Goal: Information Seeking & Learning: Learn about a topic

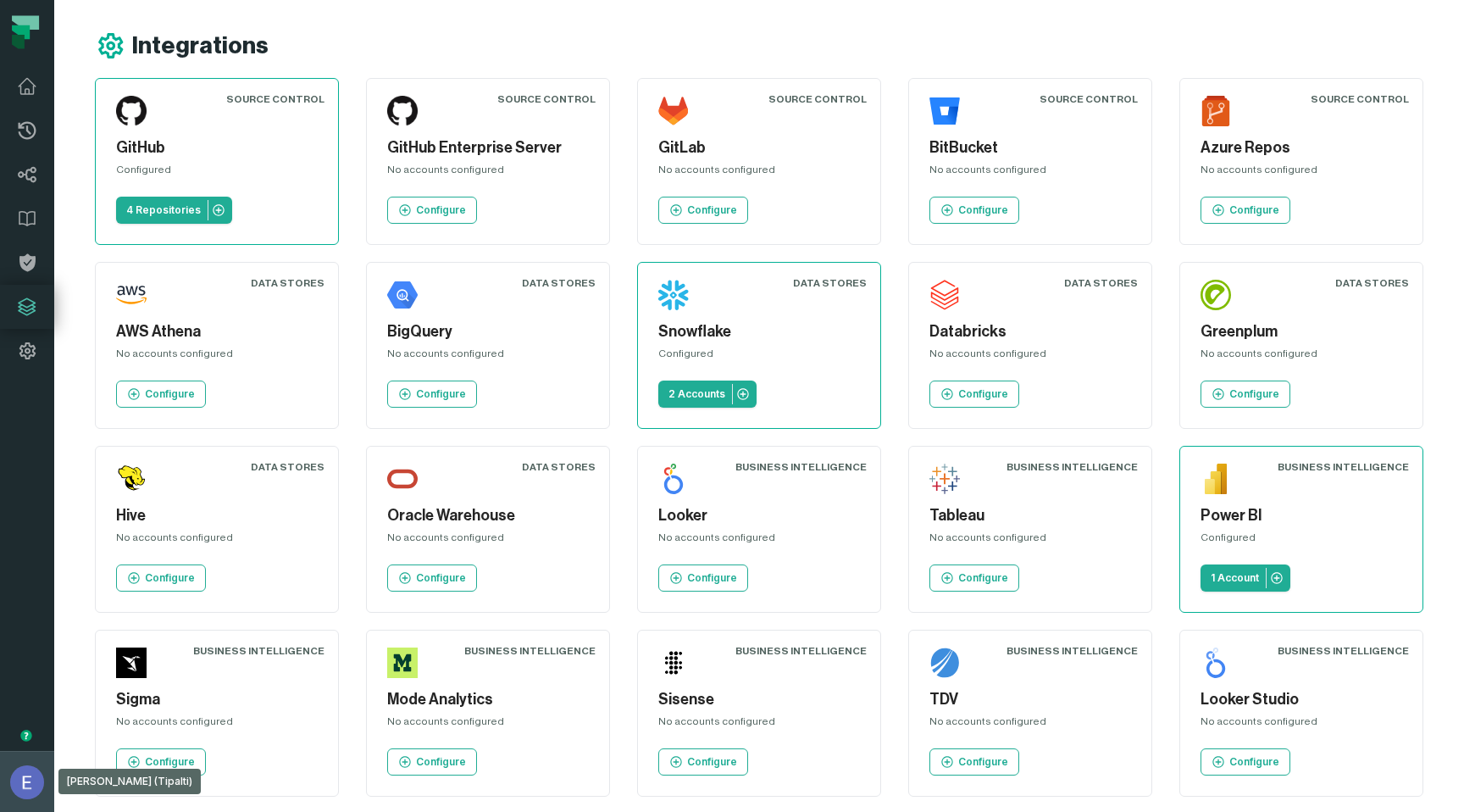
click at [19, 779] on img "button" at bounding box center [28, 782] width 34 height 34
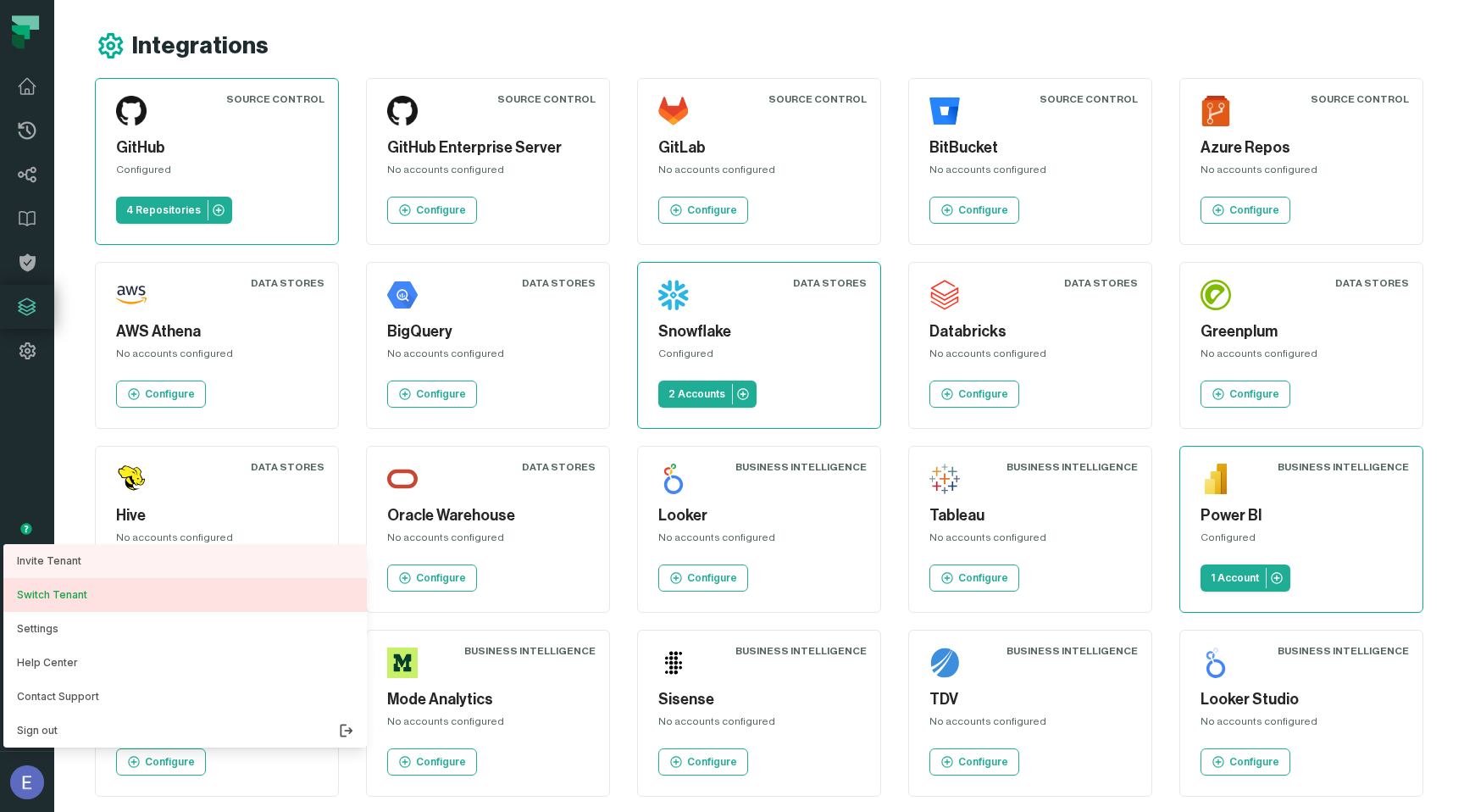
click at [100, 601] on button "Switch Tenant" at bounding box center [185, 595] width 364 height 34
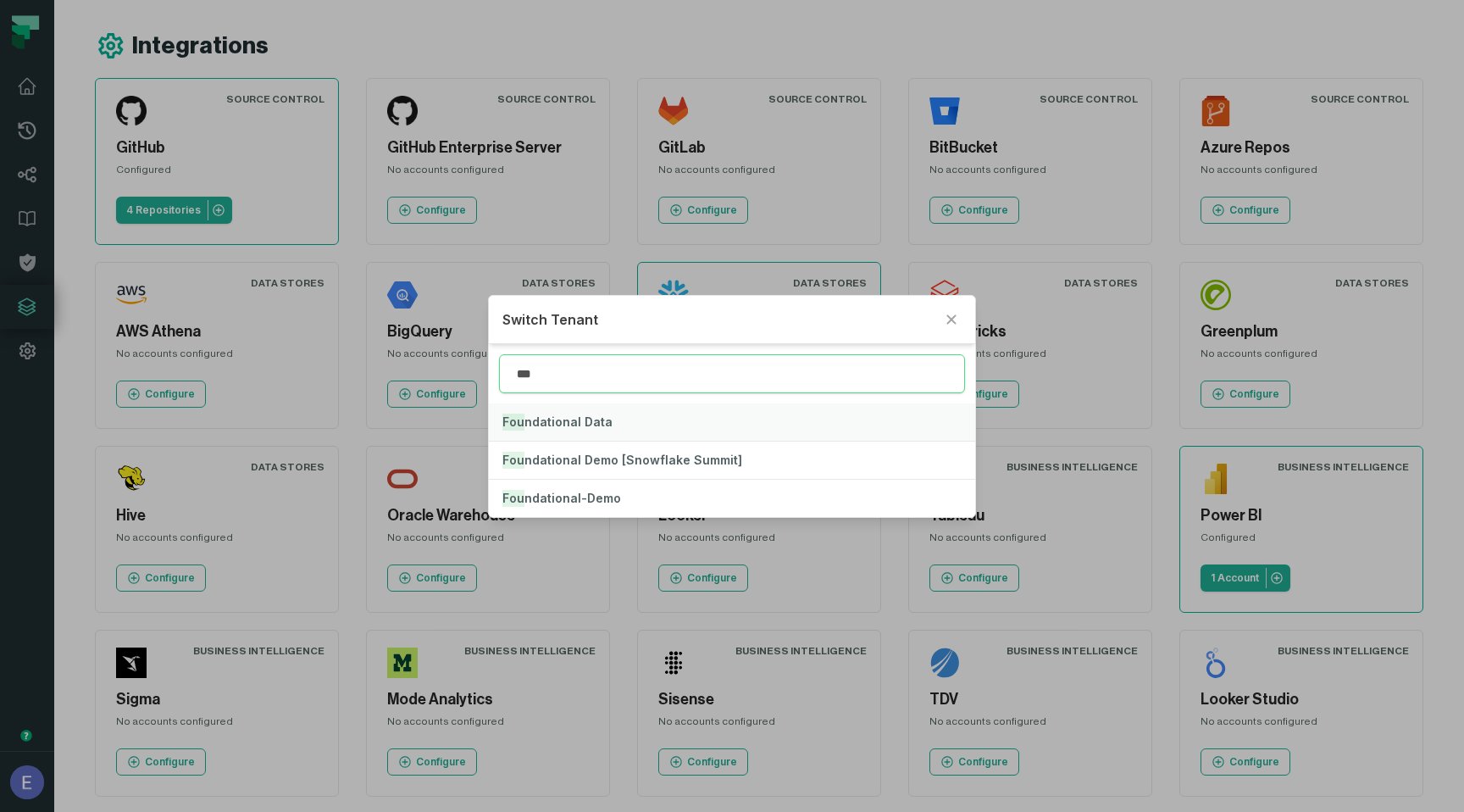
type input "***"
click at [672, 429] on button "Fou ndational Data" at bounding box center [732, 422] width 487 height 37
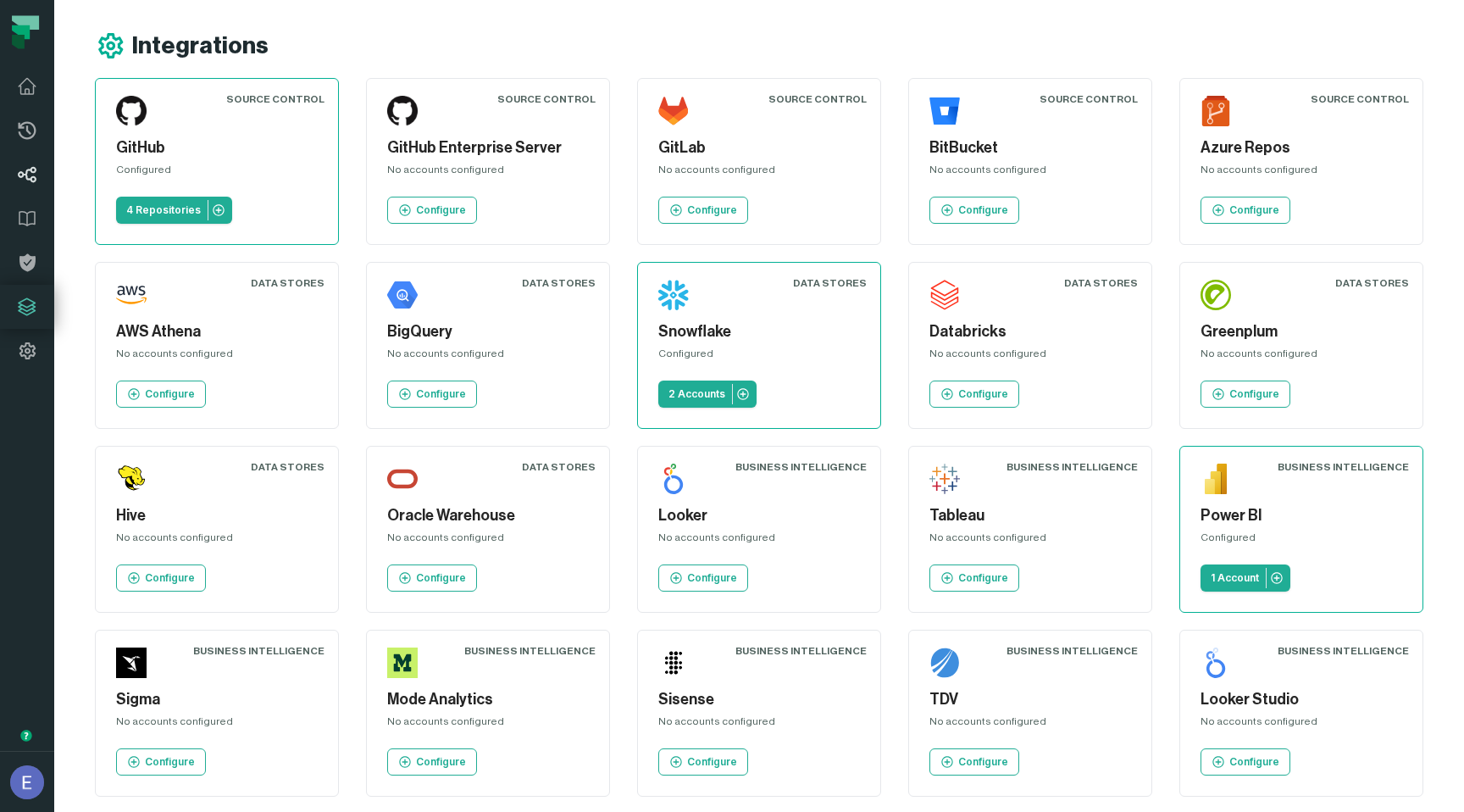
click at [26, 188] on link "Lineage" at bounding box center [27, 175] width 54 height 44
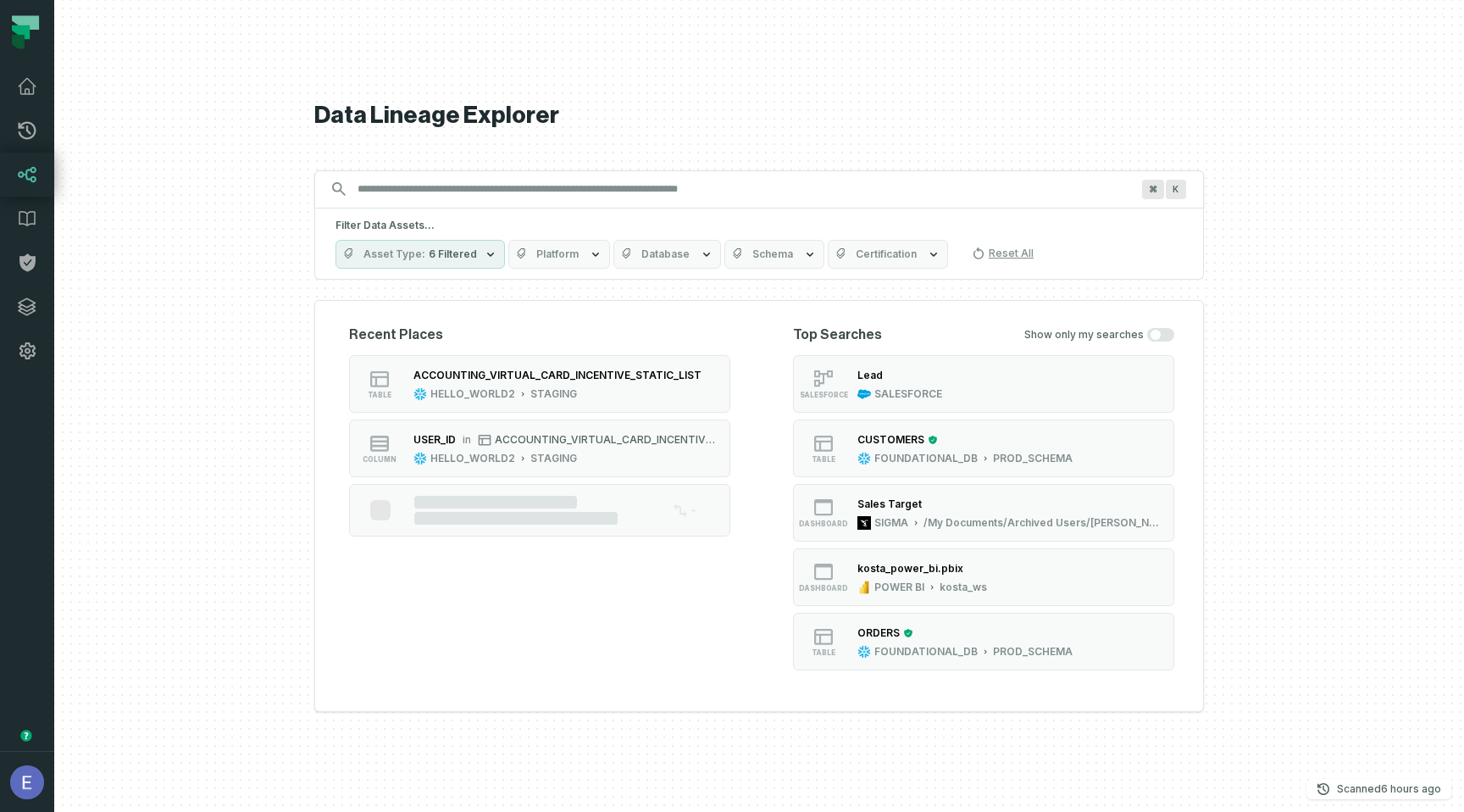
click at [575, 261] on button "Platform" at bounding box center [559, 254] width 102 height 29
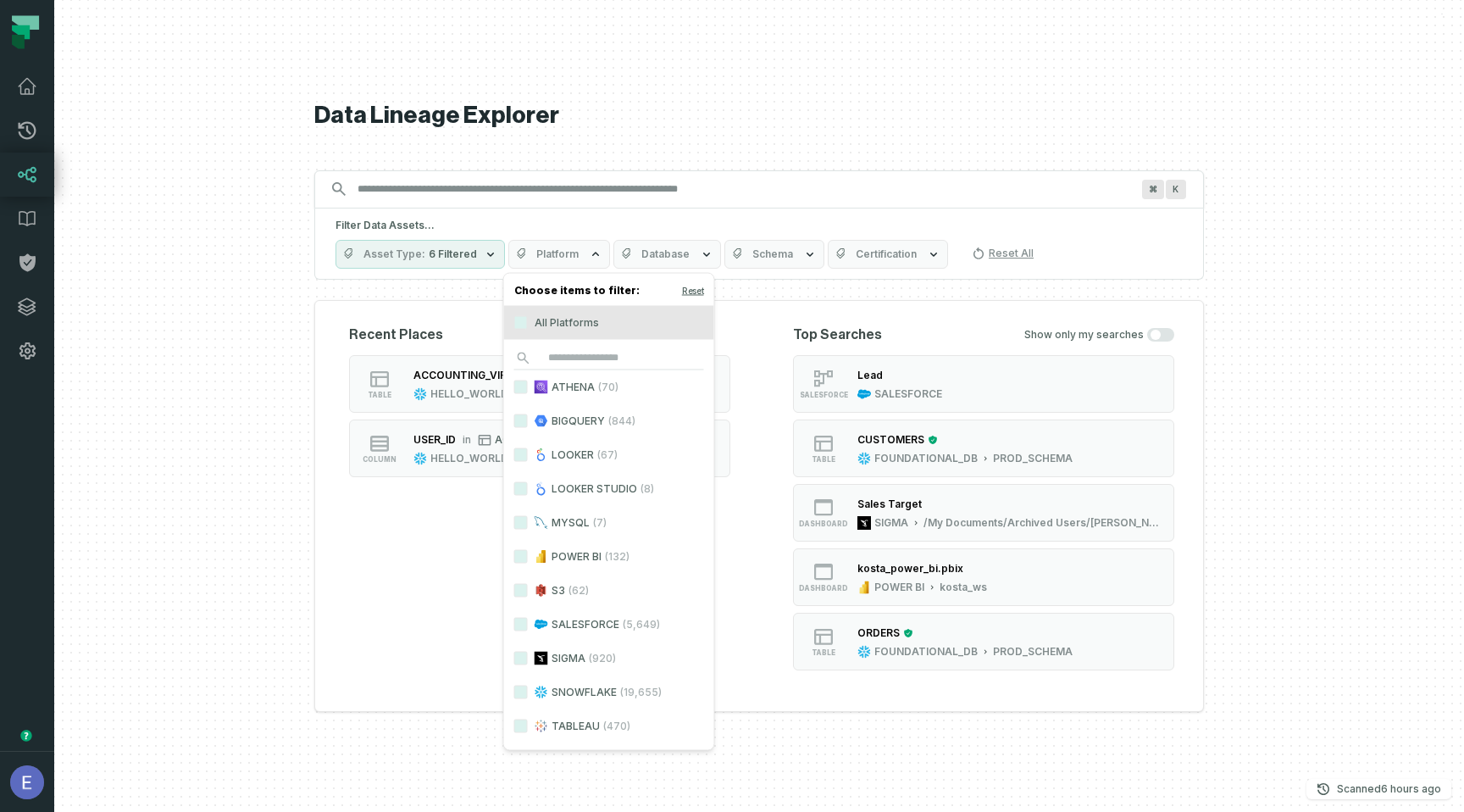
click at [591, 551] on label "POWER BI (132)" at bounding box center [609, 557] width 210 height 34
click at [528, 551] on button "POWER BI (132)" at bounding box center [521, 556] width 13 height 13
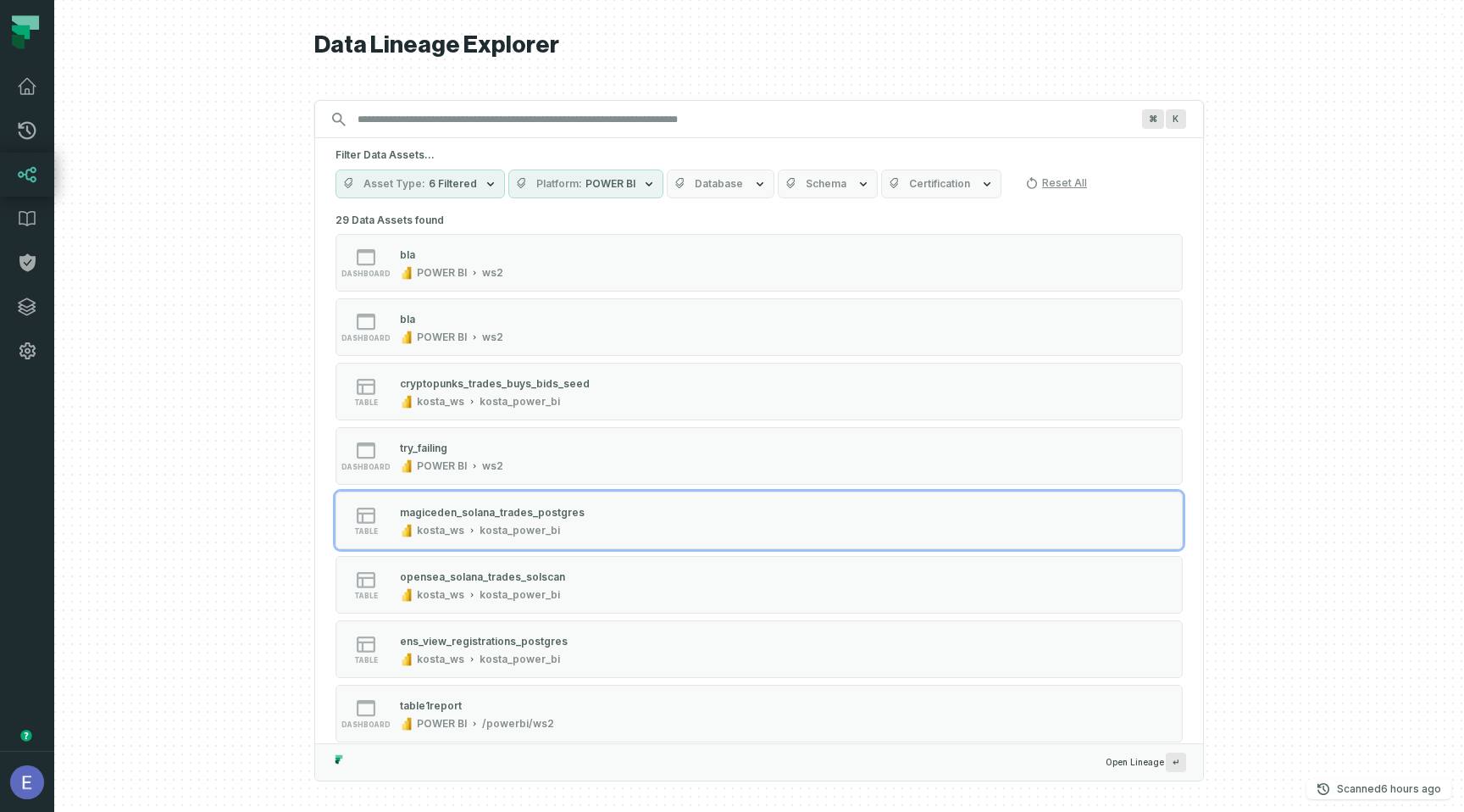
click at [112, 394] on div at bounding box center [760, 406] width 1411 height 812
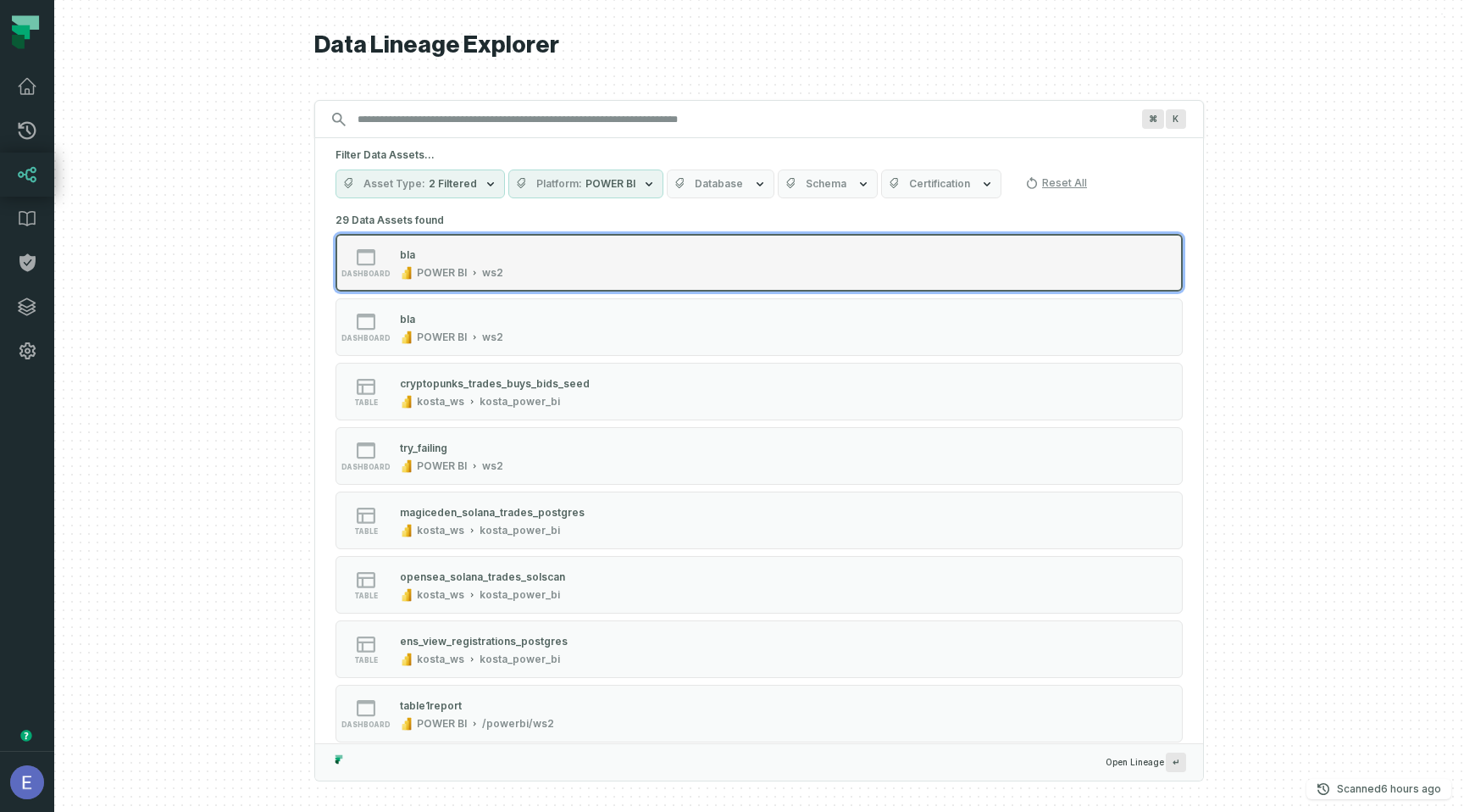
click at [569, 273] on div "dashboard bla POWER BI ws2" at bounding box center [551, 263] width 424 height 34
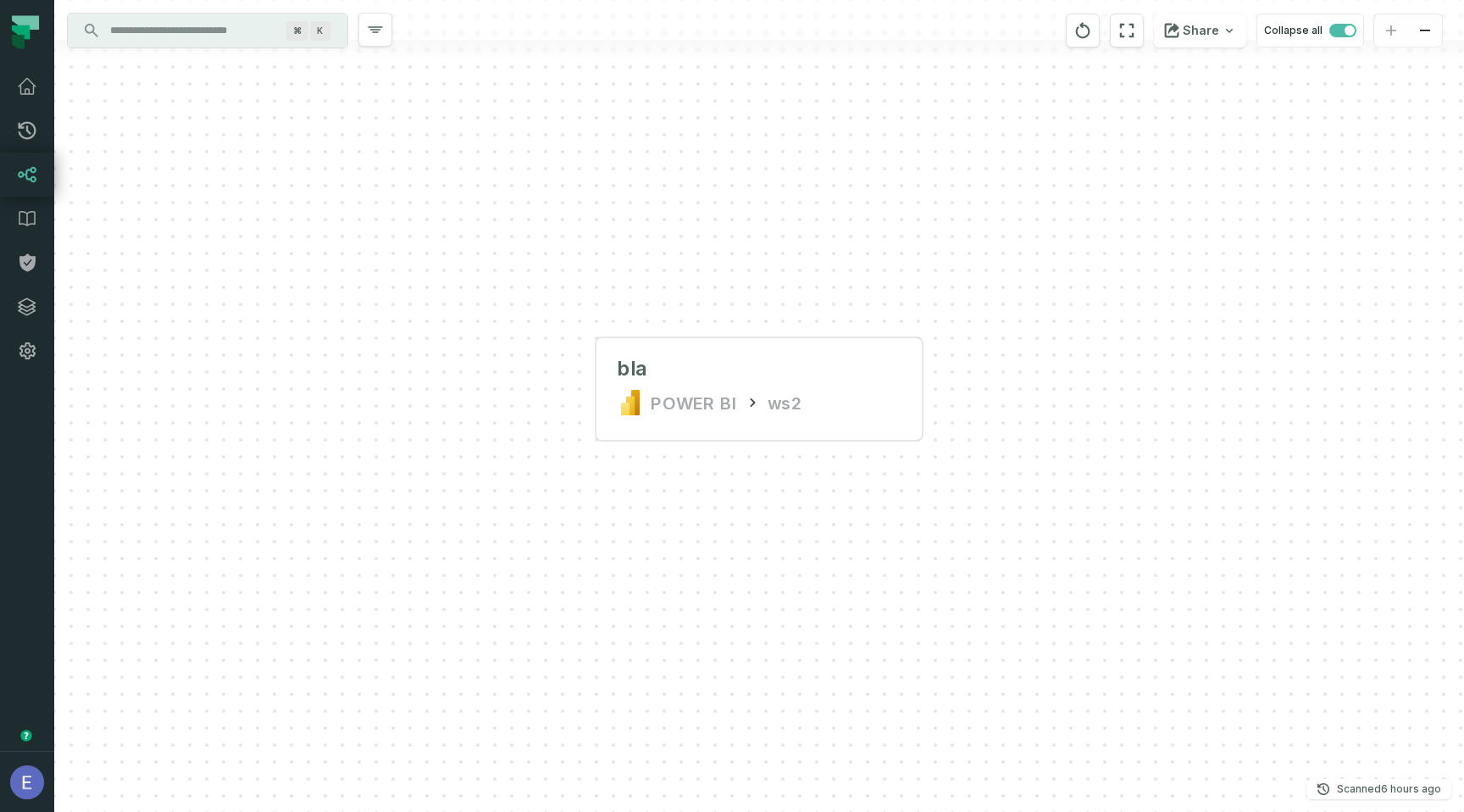
click at [207, 31] on input "Discovery Provider cmdk menu" at bounding box center [193, 31] width 185 height 27
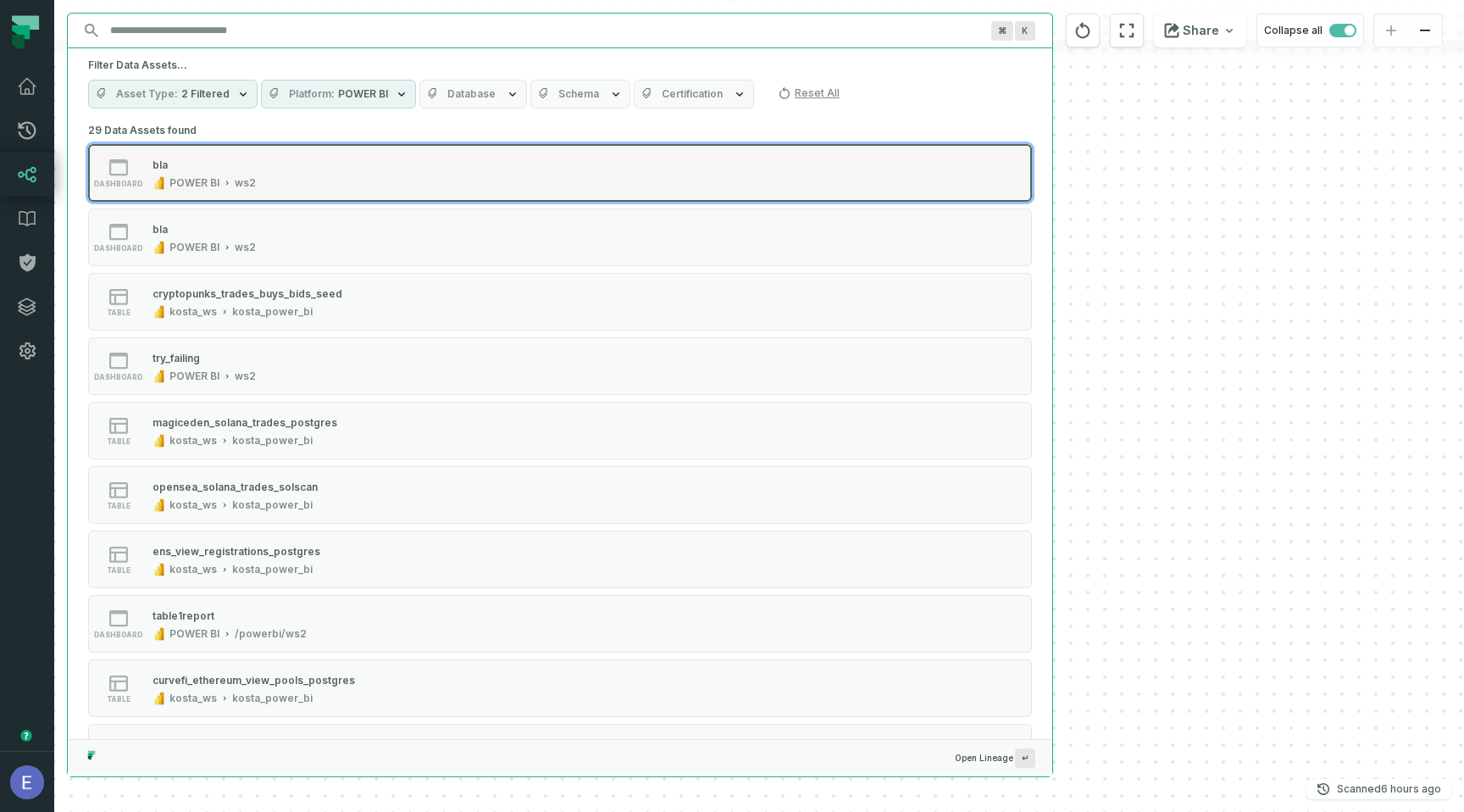
scroll to position [10, 0]
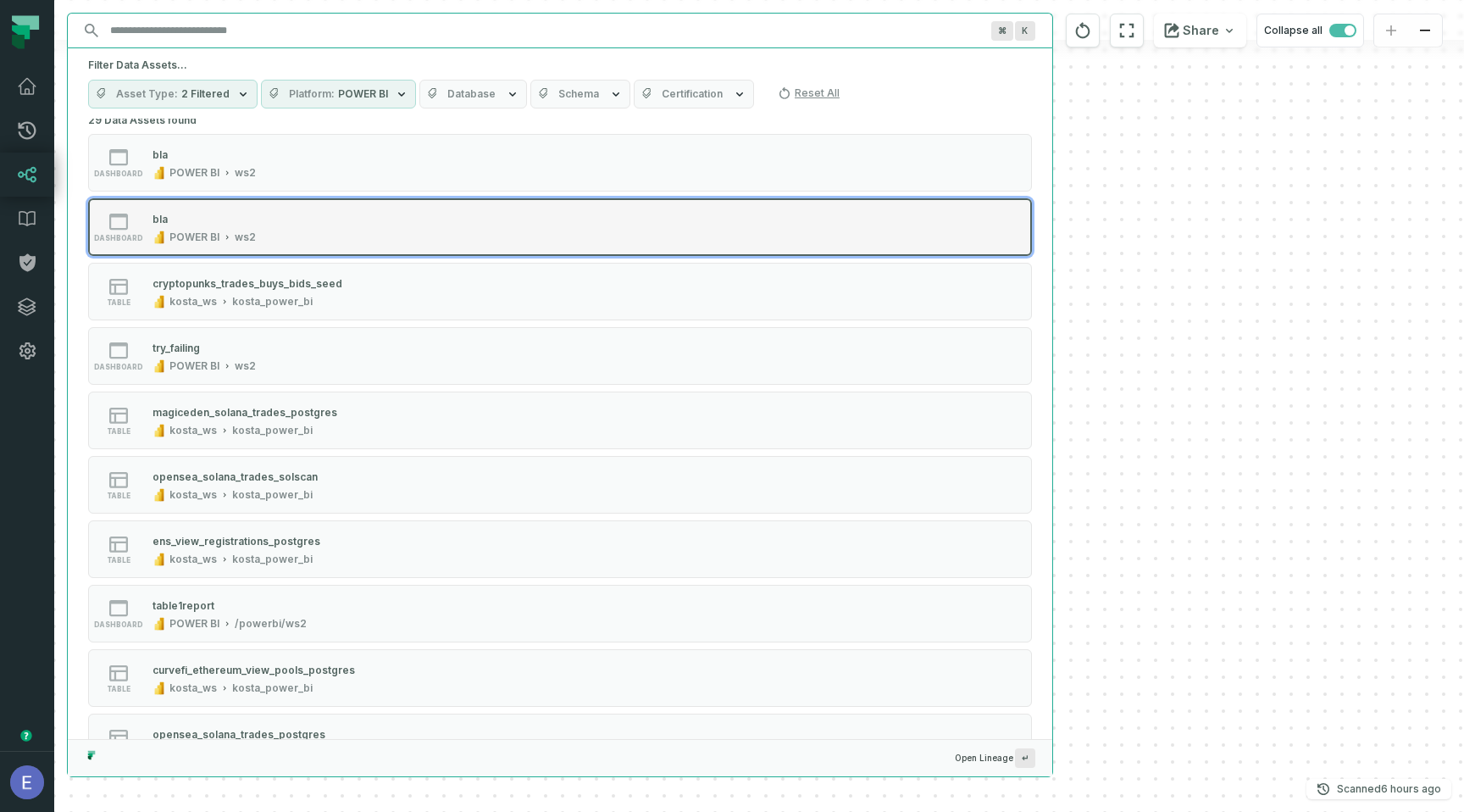
click at [213, 214] on div "bla" at bounding box center [204, 219] width 103 height 17
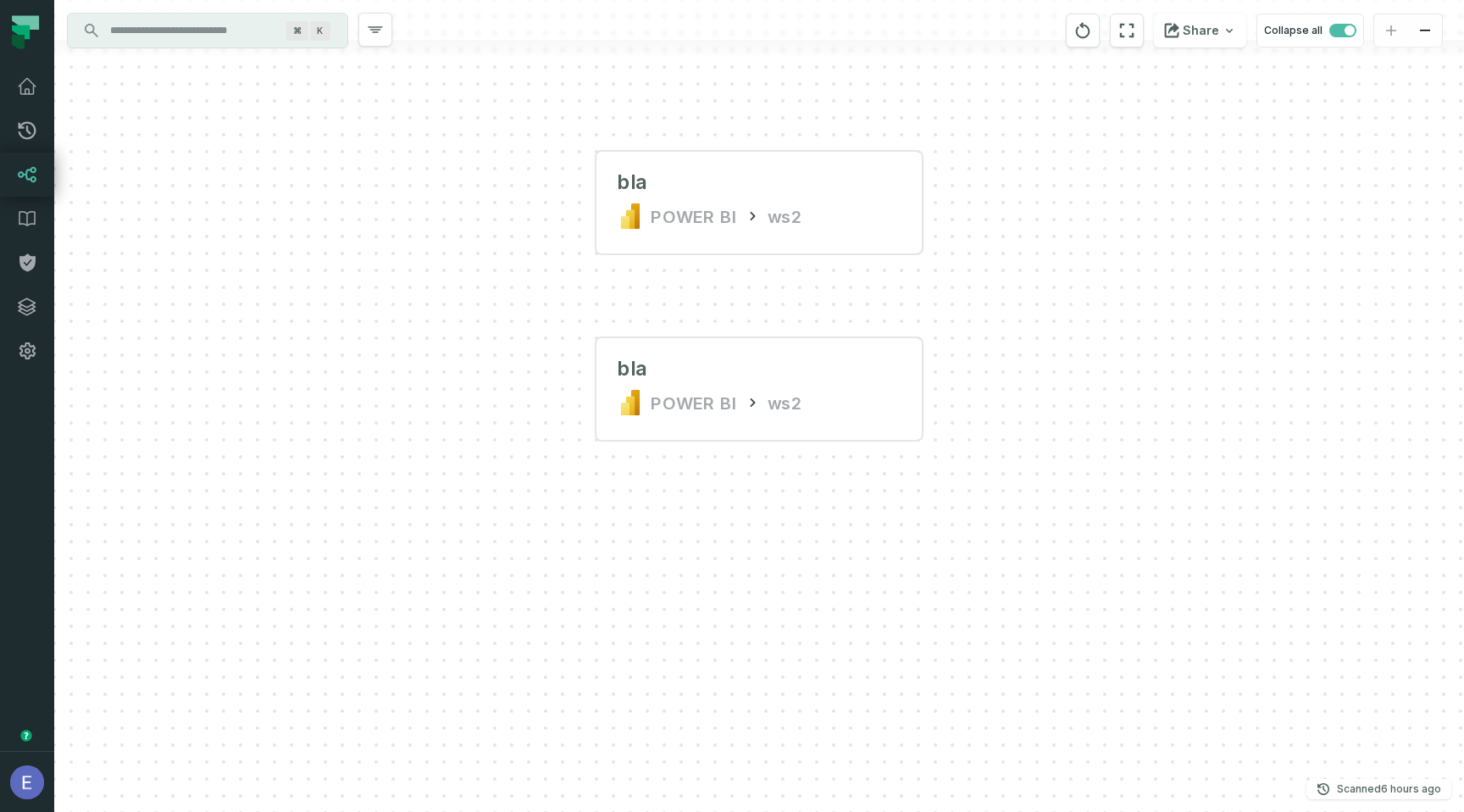
click at [198, 26] on input "Discovery Provider cmdk menu" at bounding box center [193, 31] width 185 height 27
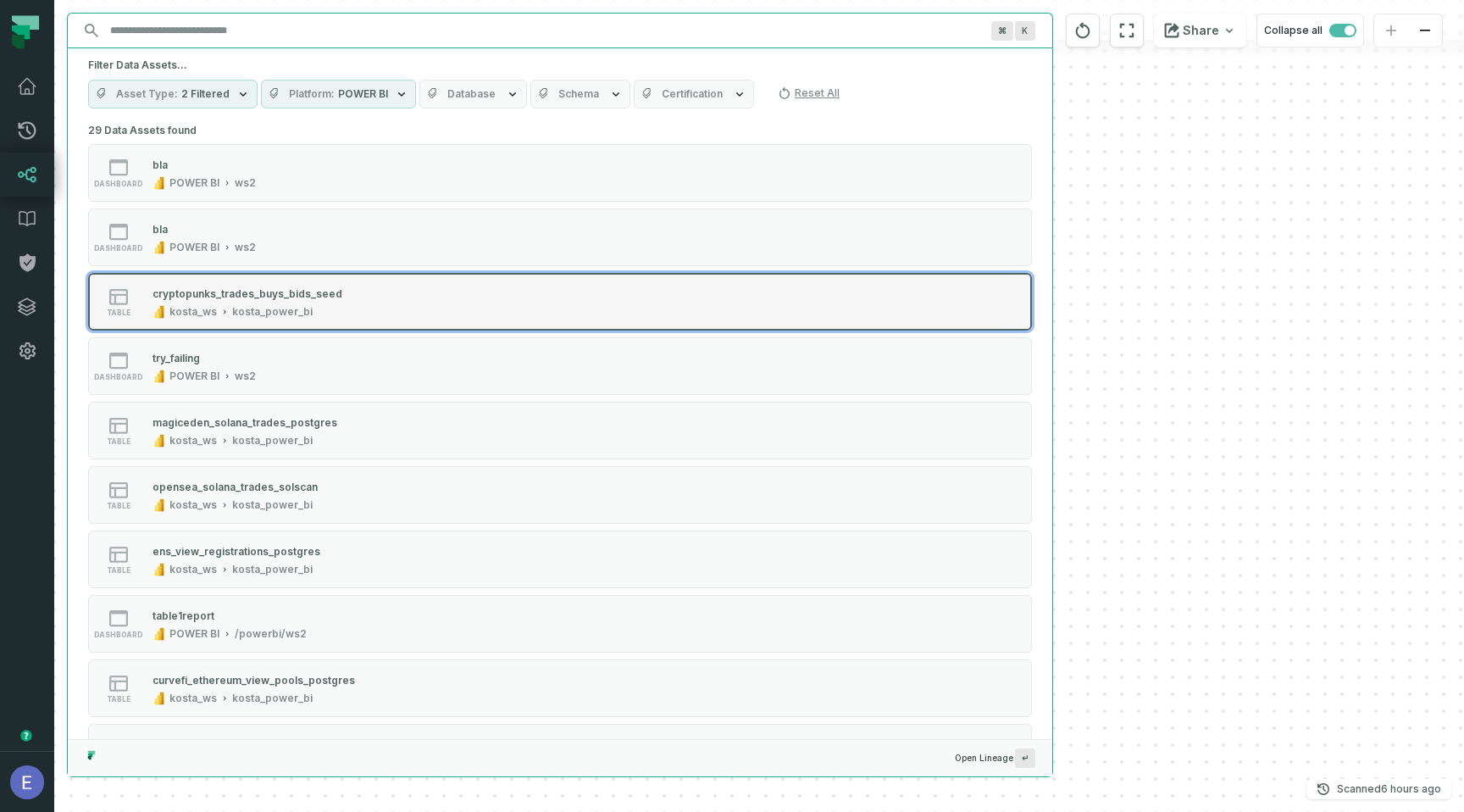
click at [211, 313] on div "kosta_ws" at bounding box center [194, 312] width 48 height 13
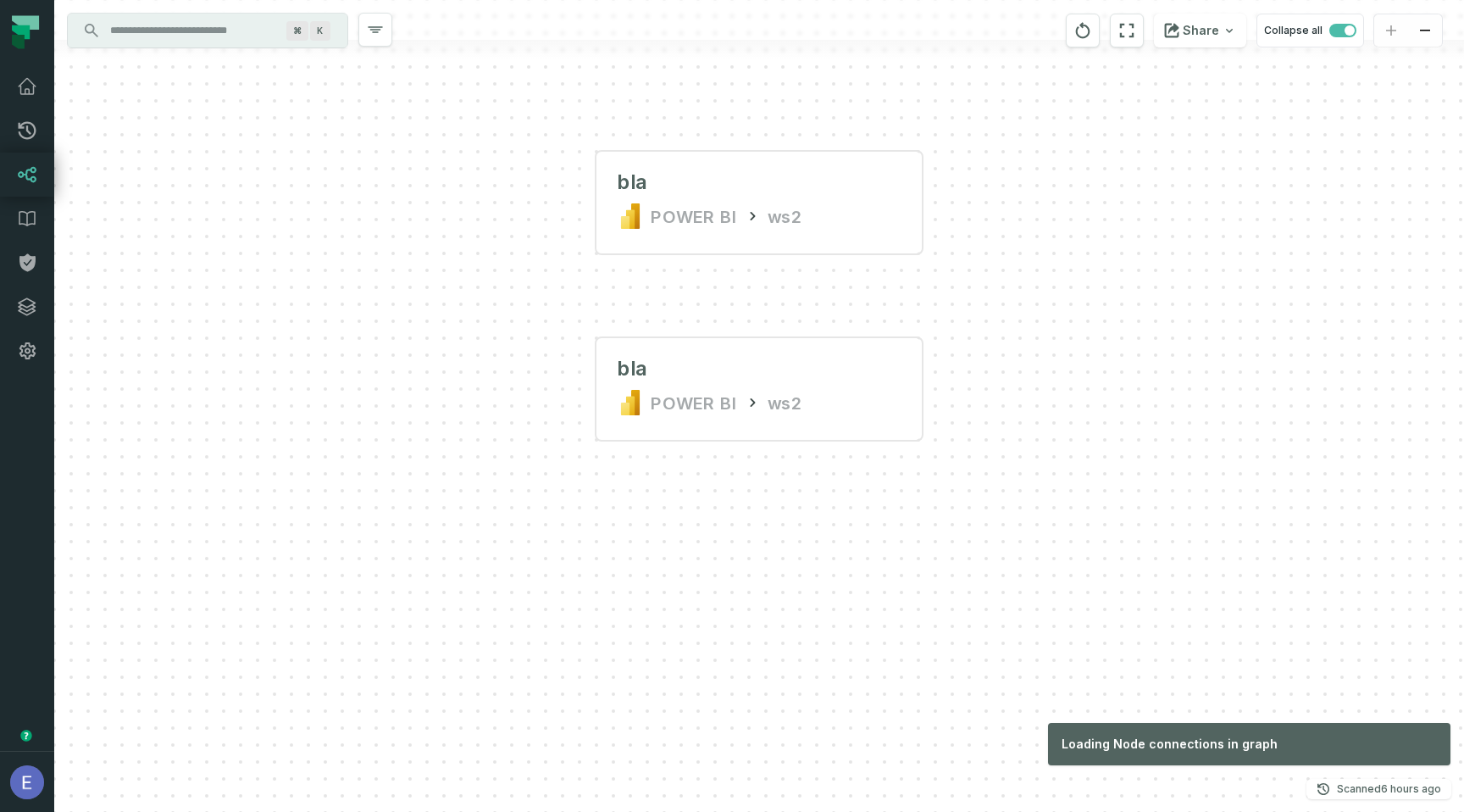
click at [1297, 374] on div "bla POWER BI ws2 bla POWER BI ws2" at bounding box center [760, 406] width 1411 height 812
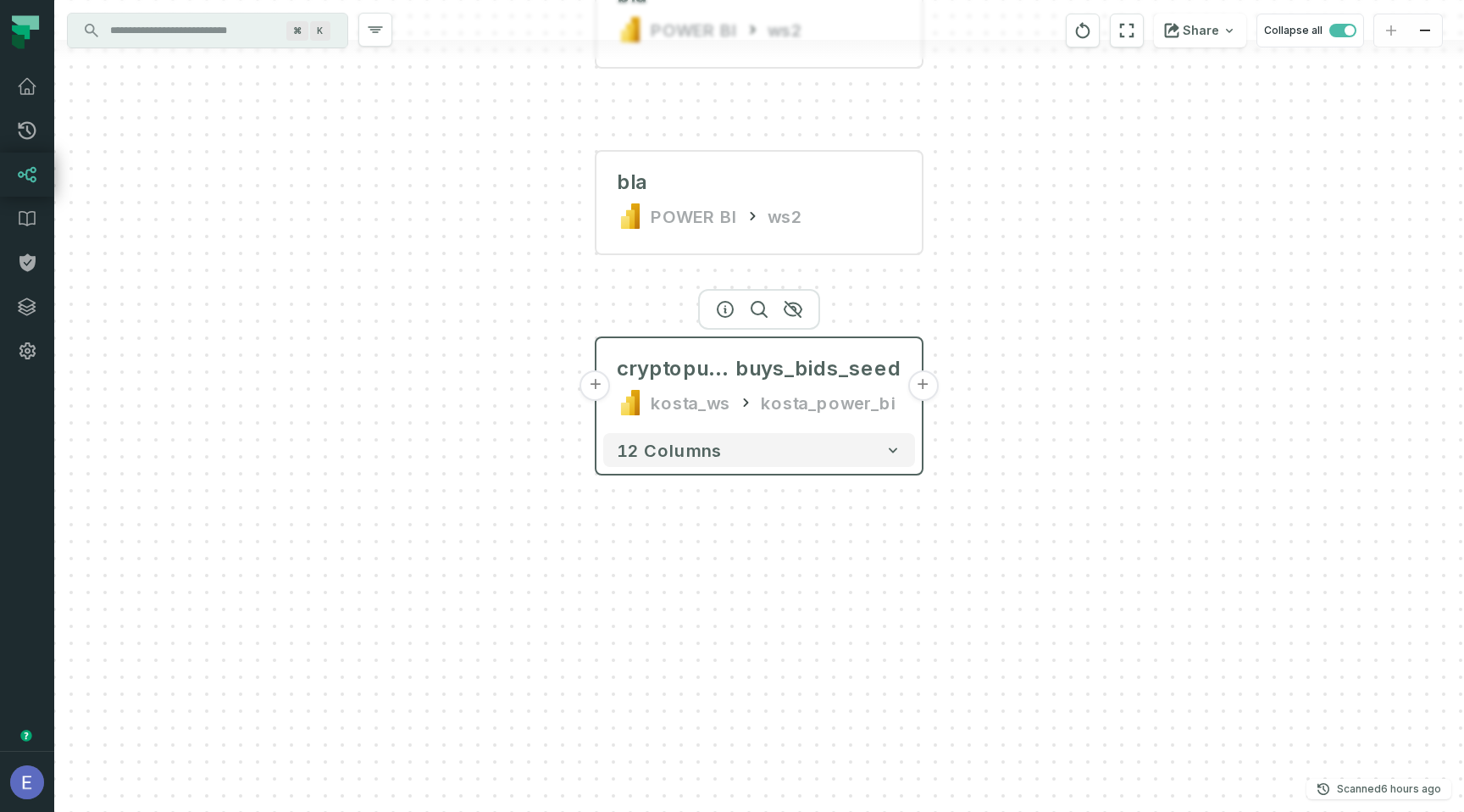
click at [920, 390] on button "+" at bounding box center [923, 385] width 31 height 31
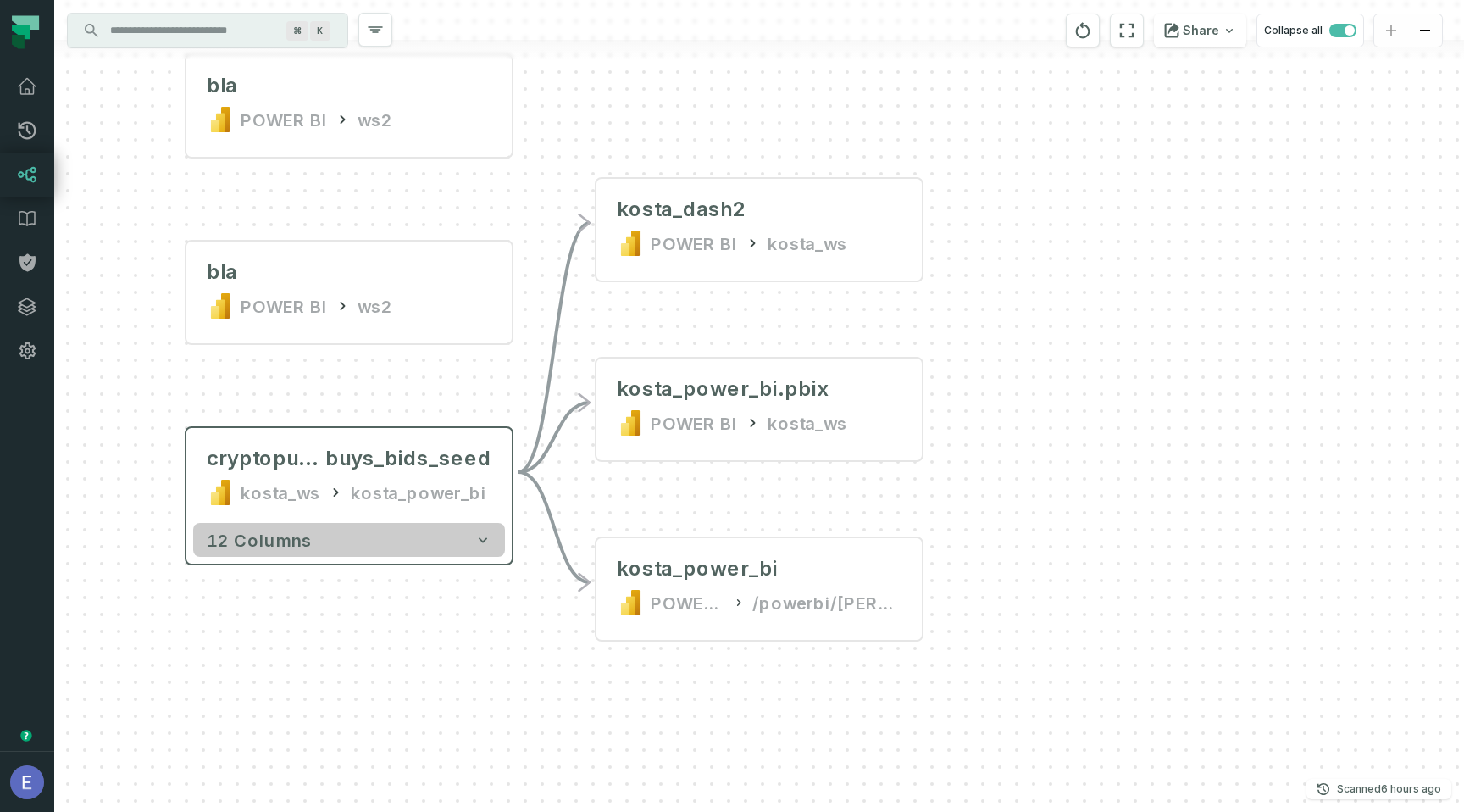
click at [405, 541] on button "12 columns" at bounding box center [348, 540] width 312 height 34
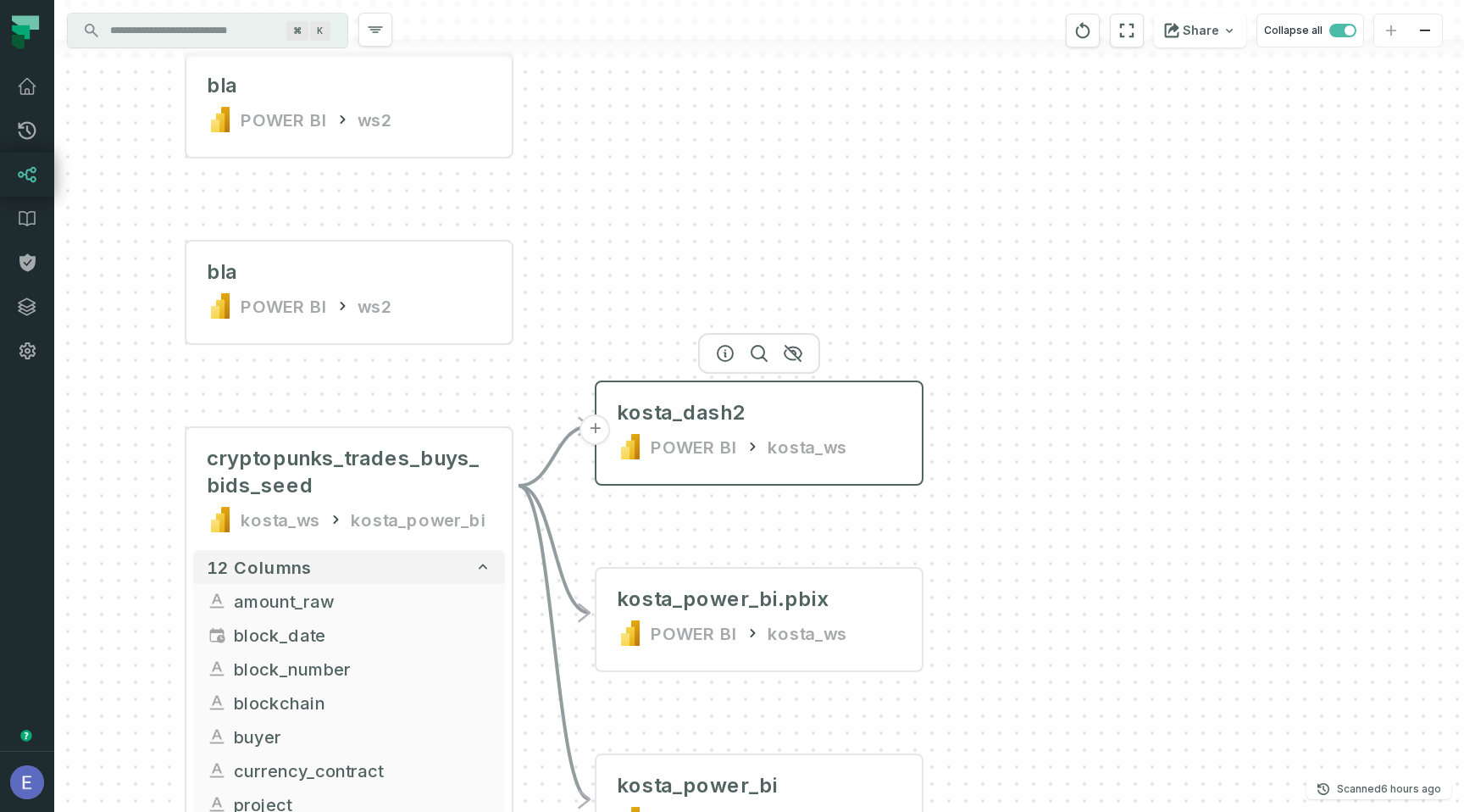
click at [599, 436] on button "+" at bounding box center [596, 429] width 31 height 31
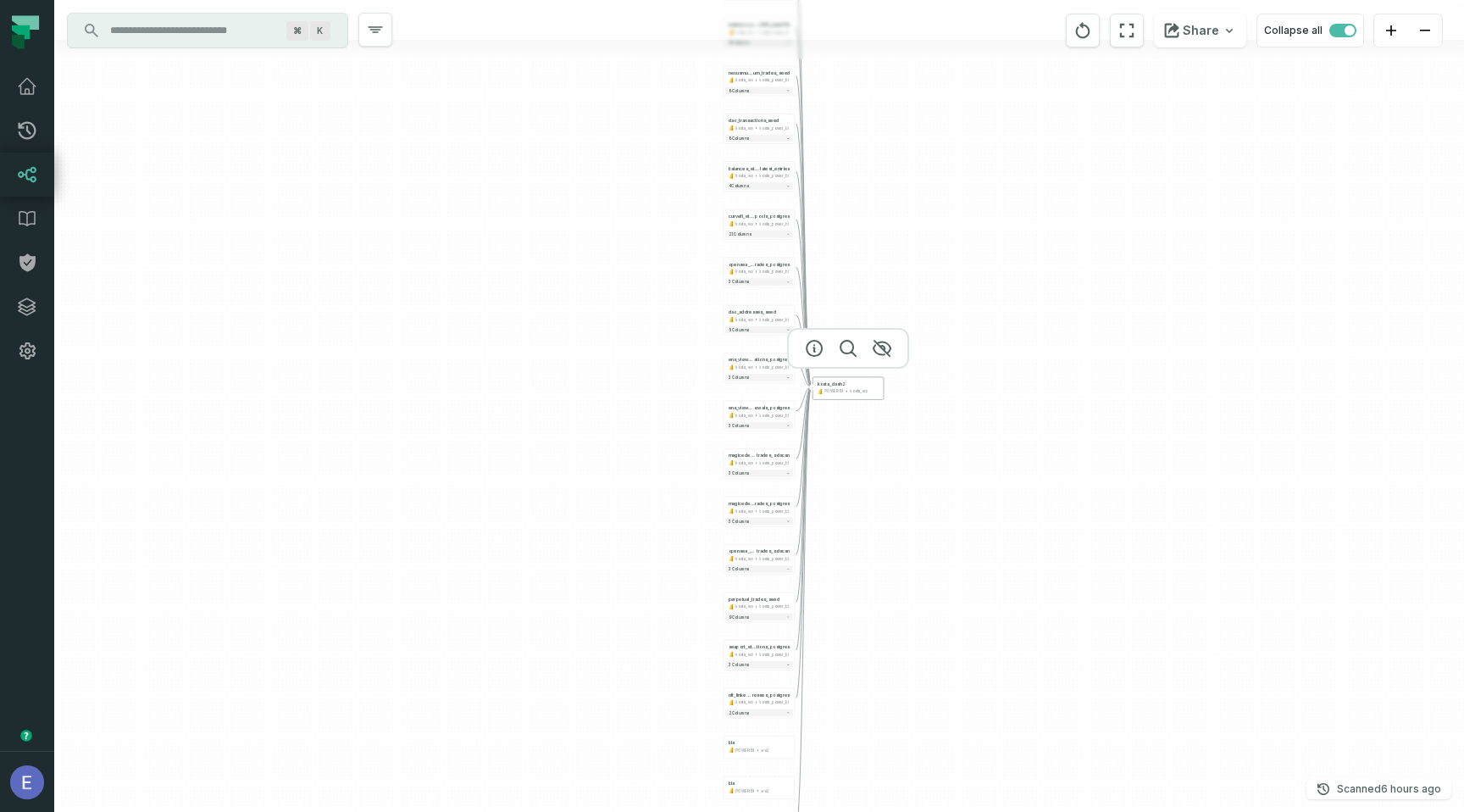
click at [813, 389] on button "-" at bounding box center [812, 386] width 7 height 7
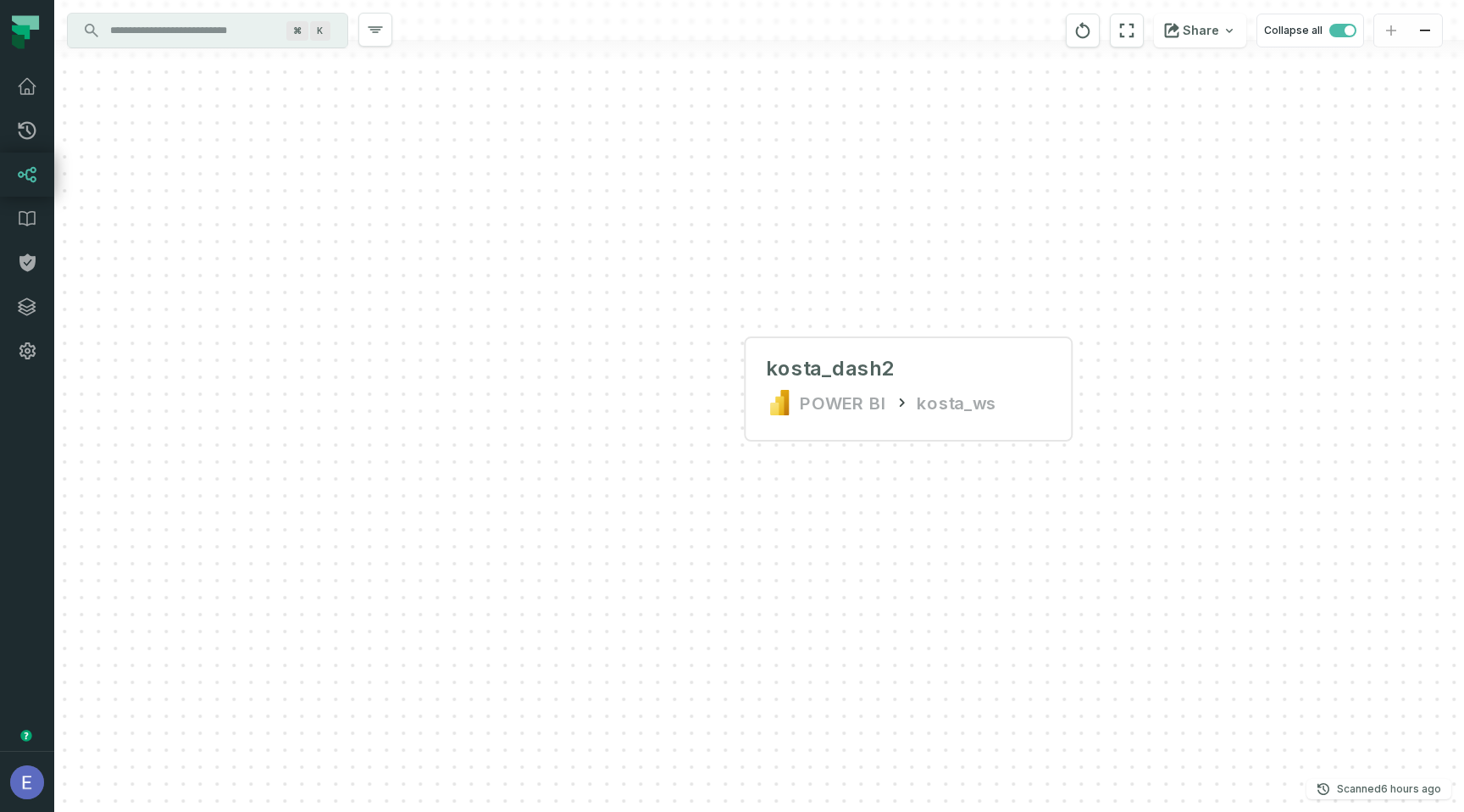
drag, startPoint x: 973, startPoint y: 527, endPoint x: 897, endPoint y: 532, distance: 76.2
click at [897, 532] on div "+ kosta_dash2 POWER BI kosta_ws + kosta_power_bi.pbix POWER BI kosta_ws + kosta…" at bounding box center [760, 406] width 1411 height 812
click at [1123, 23] on icon "reset" at bounding box center [1127, 30] width 19 height 20
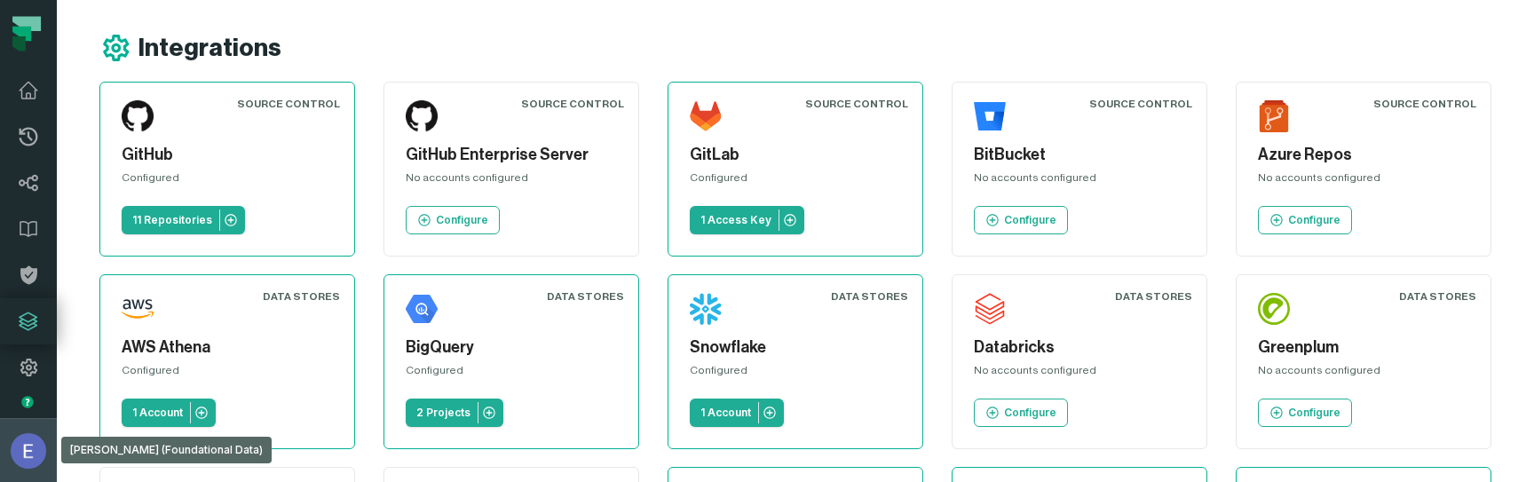
click at [16, 449] on img "button" at bounding box center [29, 451] width 36 height 36
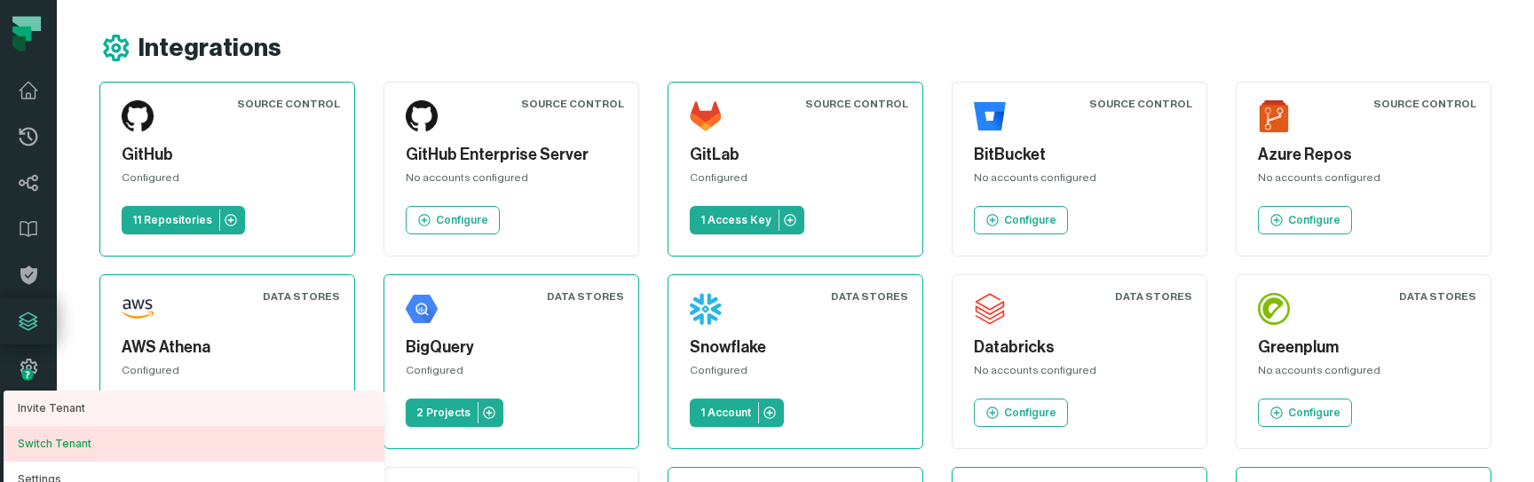
click at [78, 437] on button "Switch Tenant" at bounding box center [194, 444] width 381 height 36
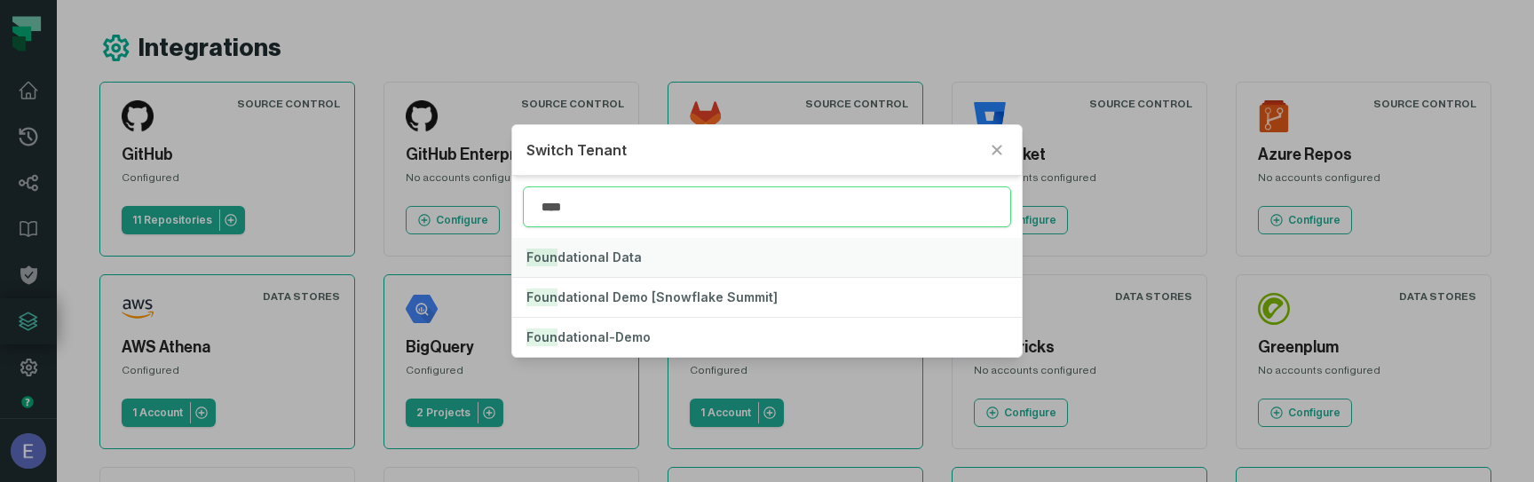
type input "****"
click at [625, 264] on span "Foun dational Data" at bounding box center [584, 257] width 115 height 15
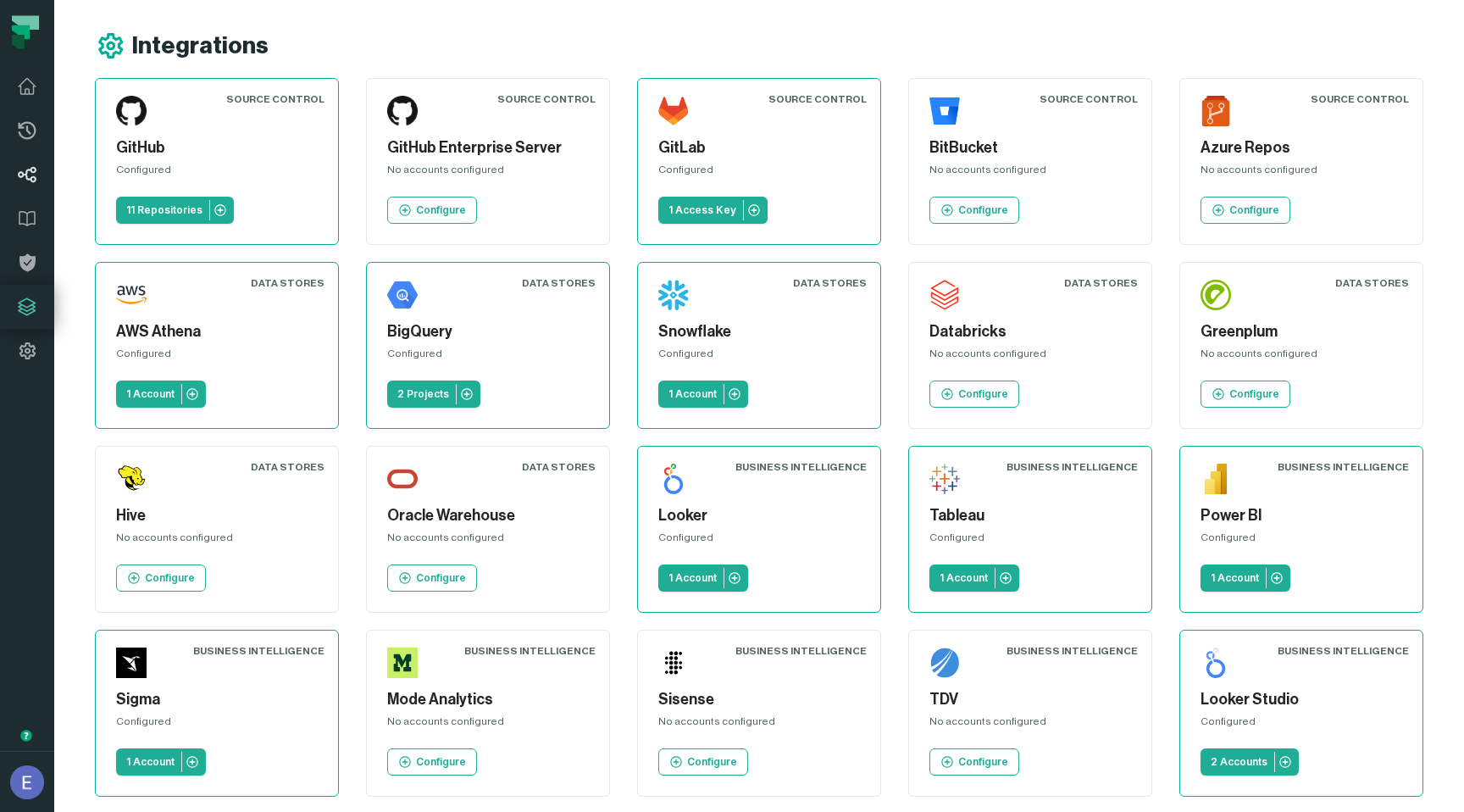
click at [19, 178] on icon at bounding box center [27, 174] width 20 height 20
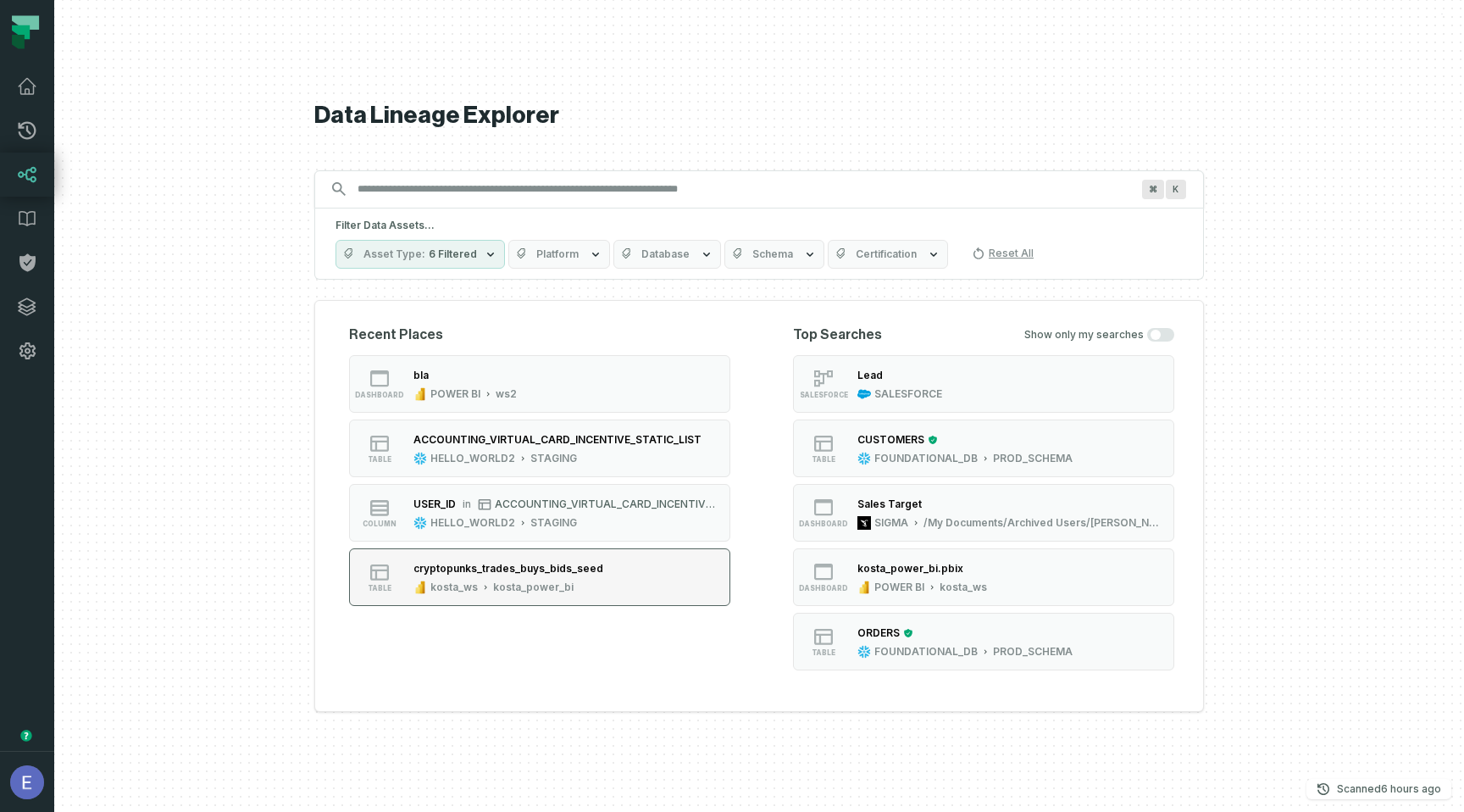
click at [565, 459] on div "cryptopunks_trades_buys_bids_seed" at bounding box center [508, 569] width 190 height 17
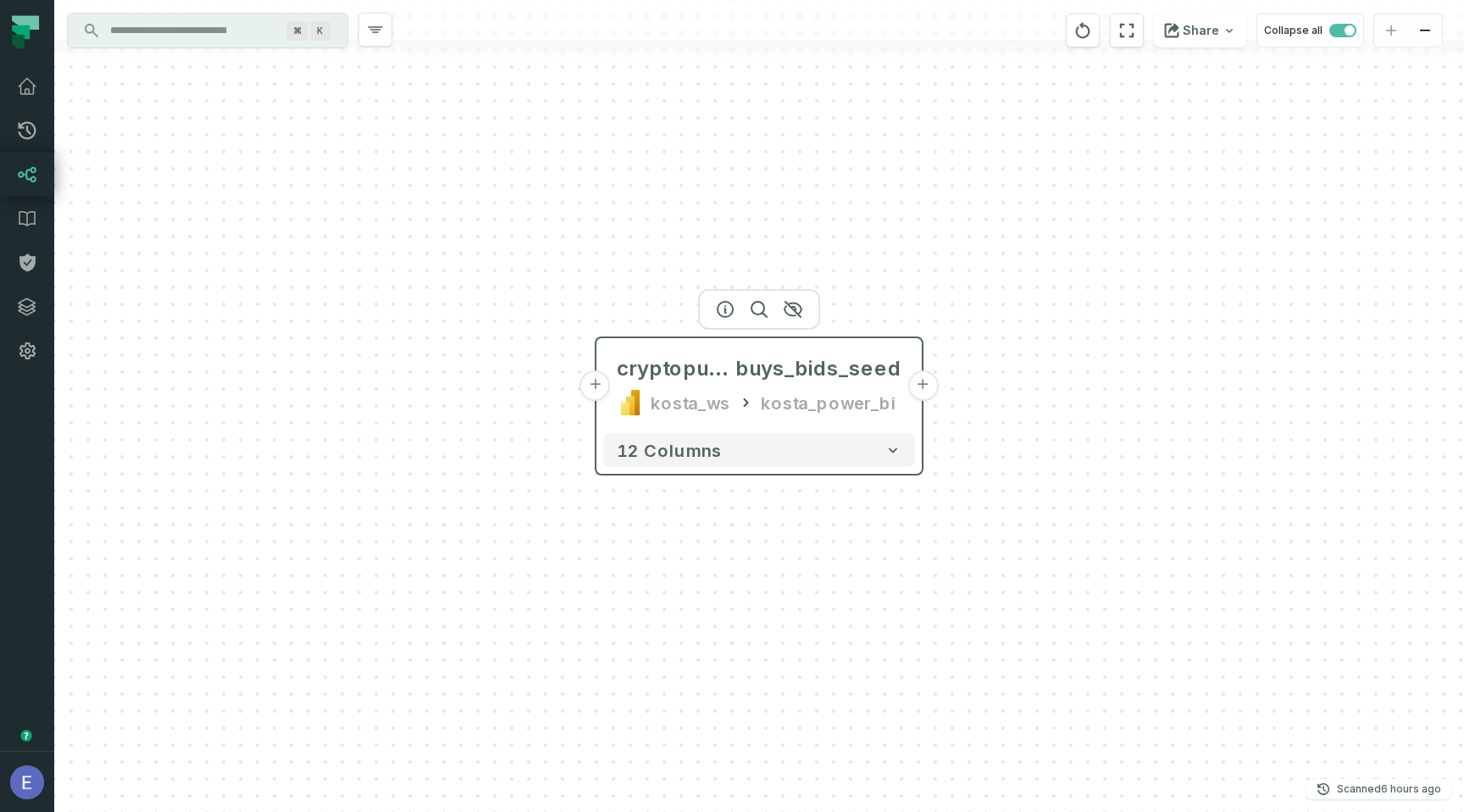
click at [926, 383] on button "+" at bounding box center [923, 385] width 31 height 31
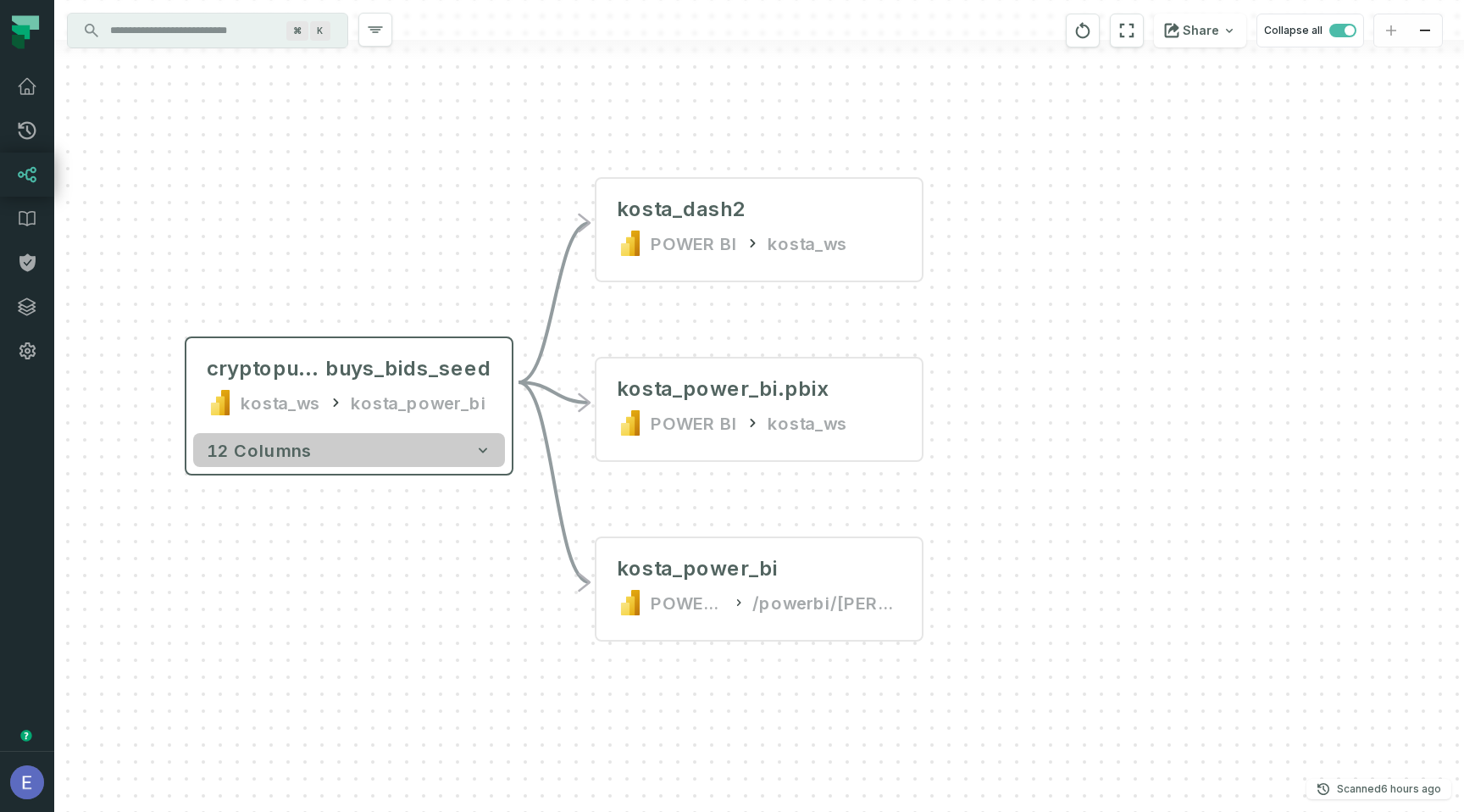
click at [489, 452] on icon "button" at bounding box center [483, 450] width 17 height 17
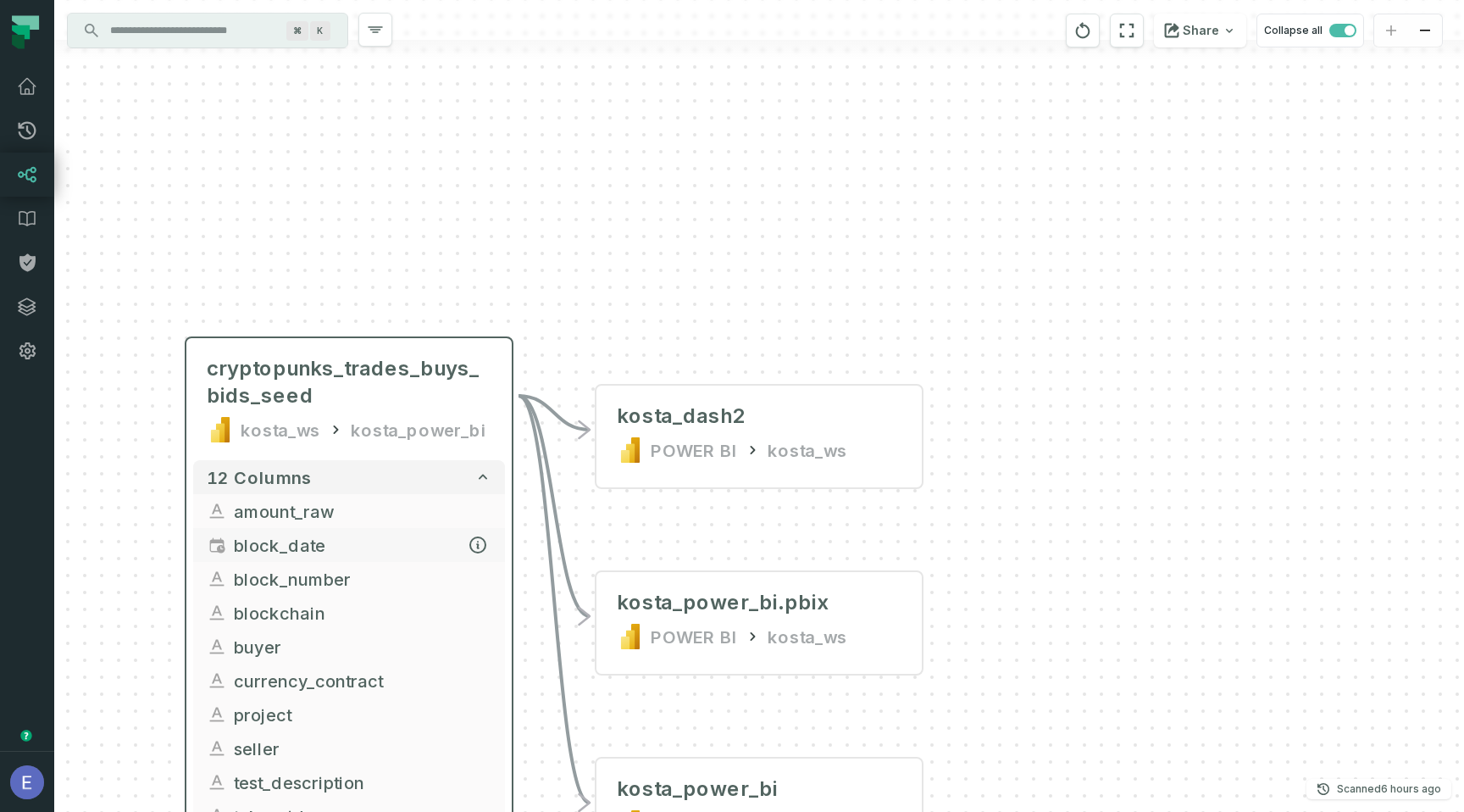
click at [441, 459] on span "block_date" at bounding box center [363, 545] width 258 height 26
click at [483, 459] on icon "button" at bounding box center [478, 545] width 15 height 15
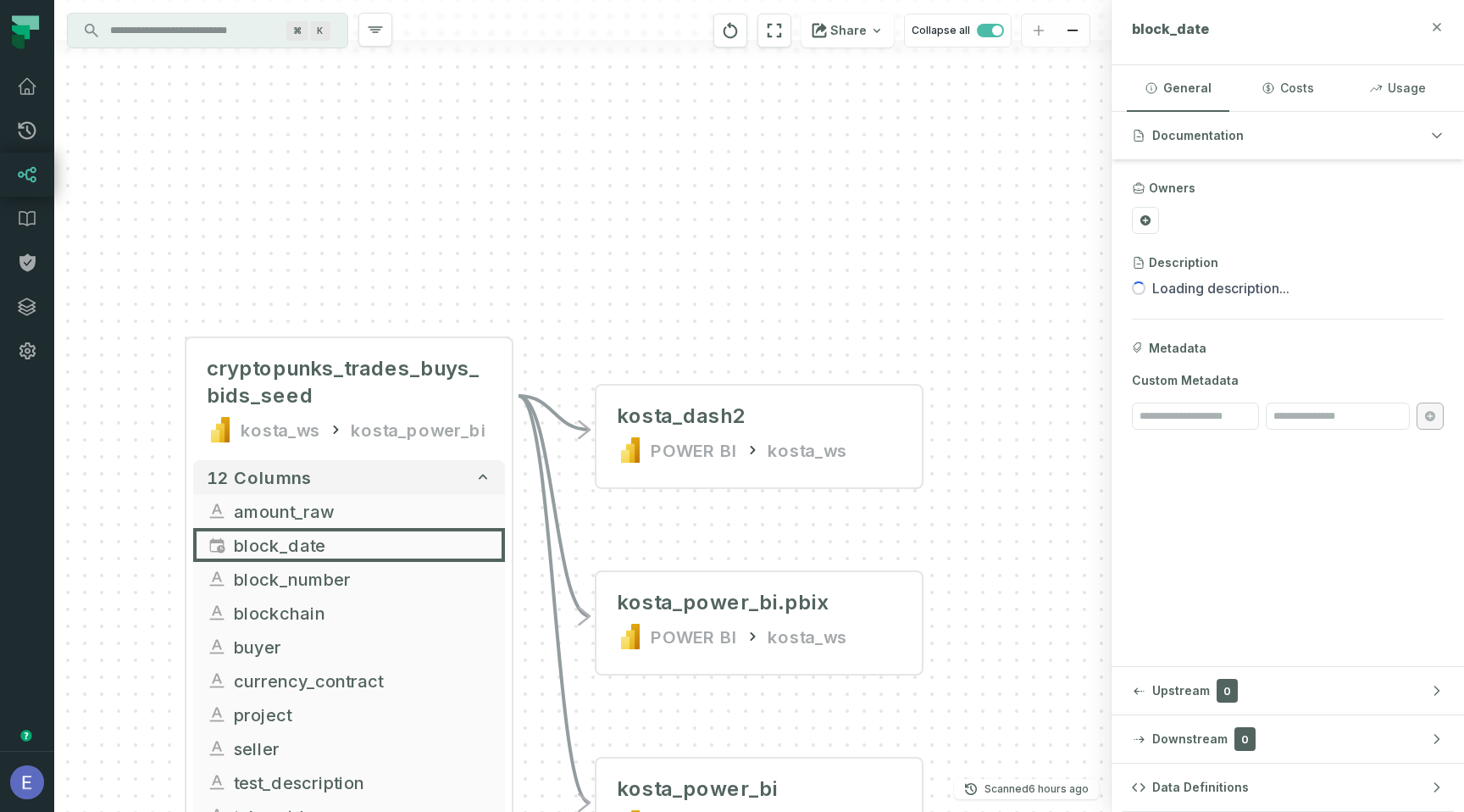
click at [1436, 31] on icon "button" at bounding box center [1437, 27] width 13 height 13
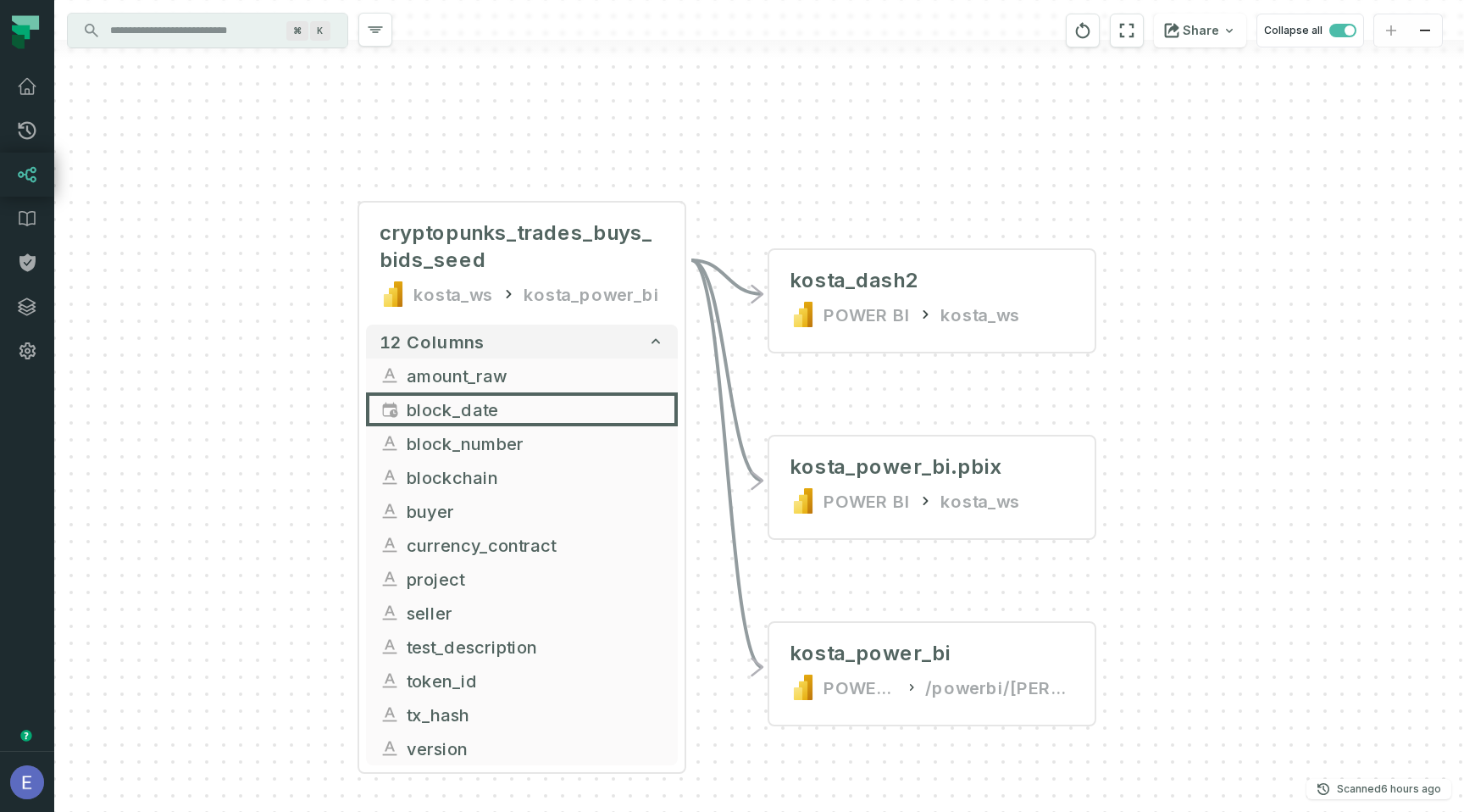
drag, startPoint x: 875, startPoint y: 278, endPoint x: 1056, endPoint y: 138, distance: 228.8
click at [1055, 139] on div "+ kosta_dash2 POWER BI kosta_ws + kosta_power_bi.pbix POWER BI kosta_ws + kosta…" at bounding box center [760, 406] width 1411 height 812
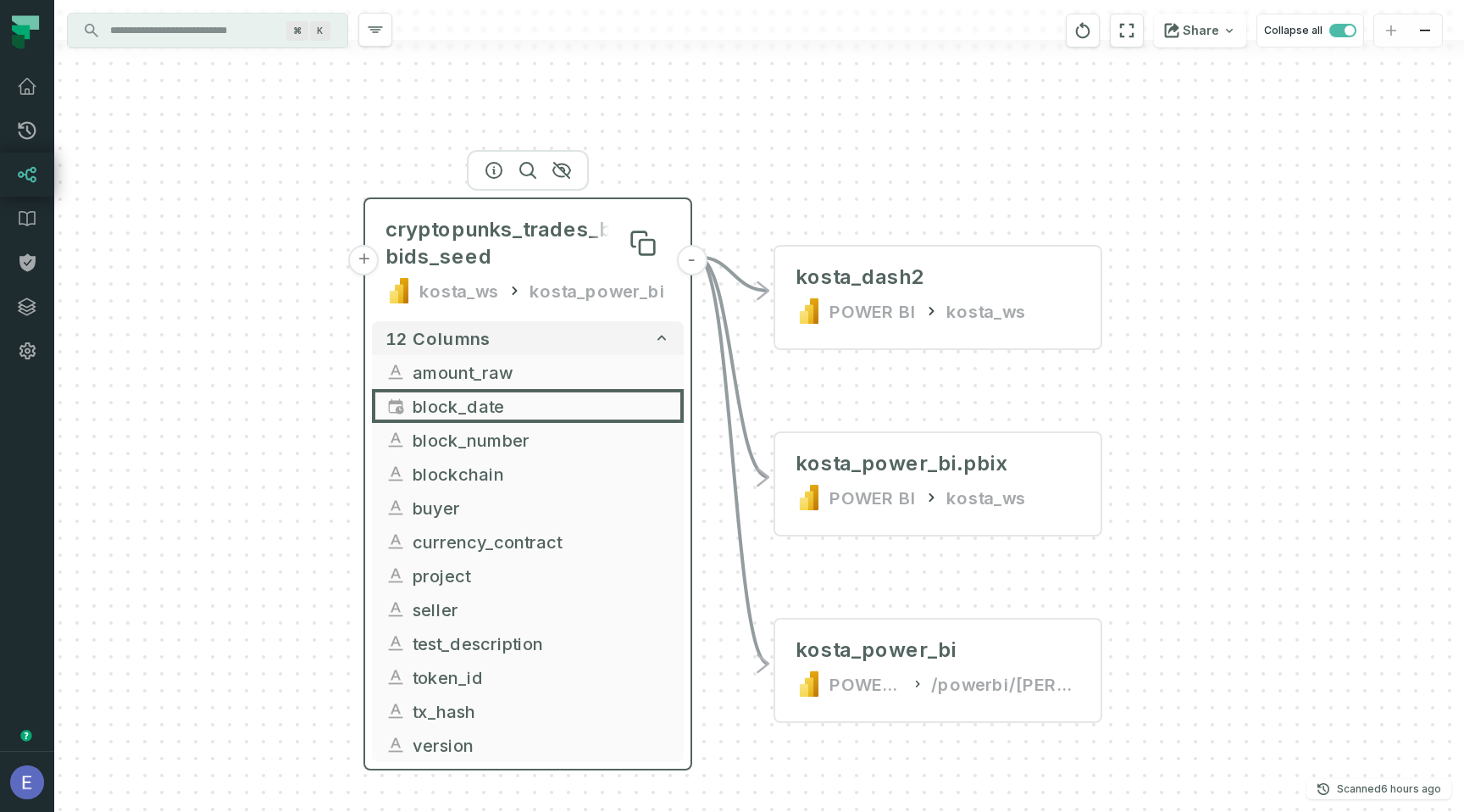
click at [598, 224] on span "cryptopunks_trades_buys_bids_seed" at bounding box center [528, 242] width 284 height 54
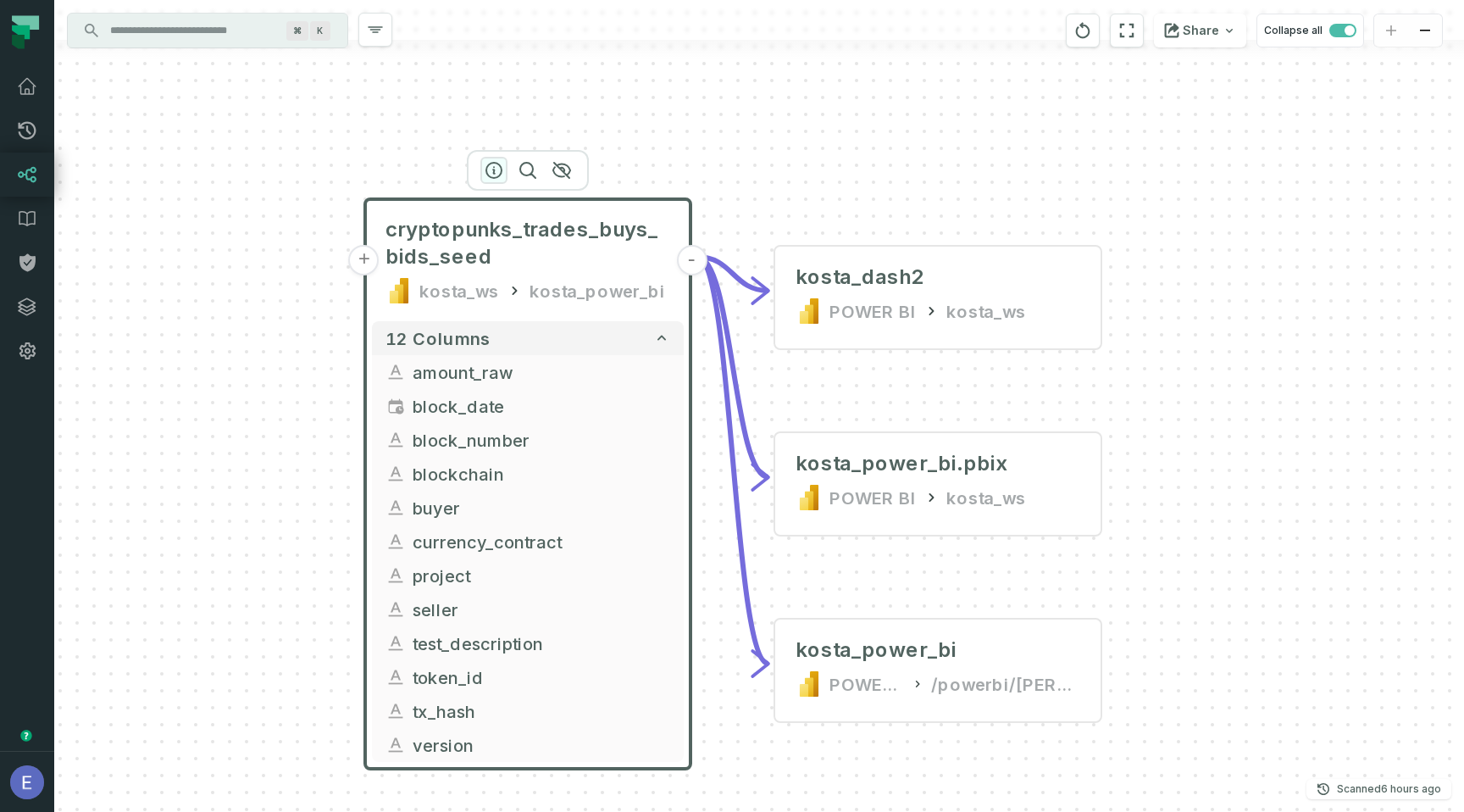
click at [492, 171] on icon "button" at bounding box center [493, 170] width 20 height 20
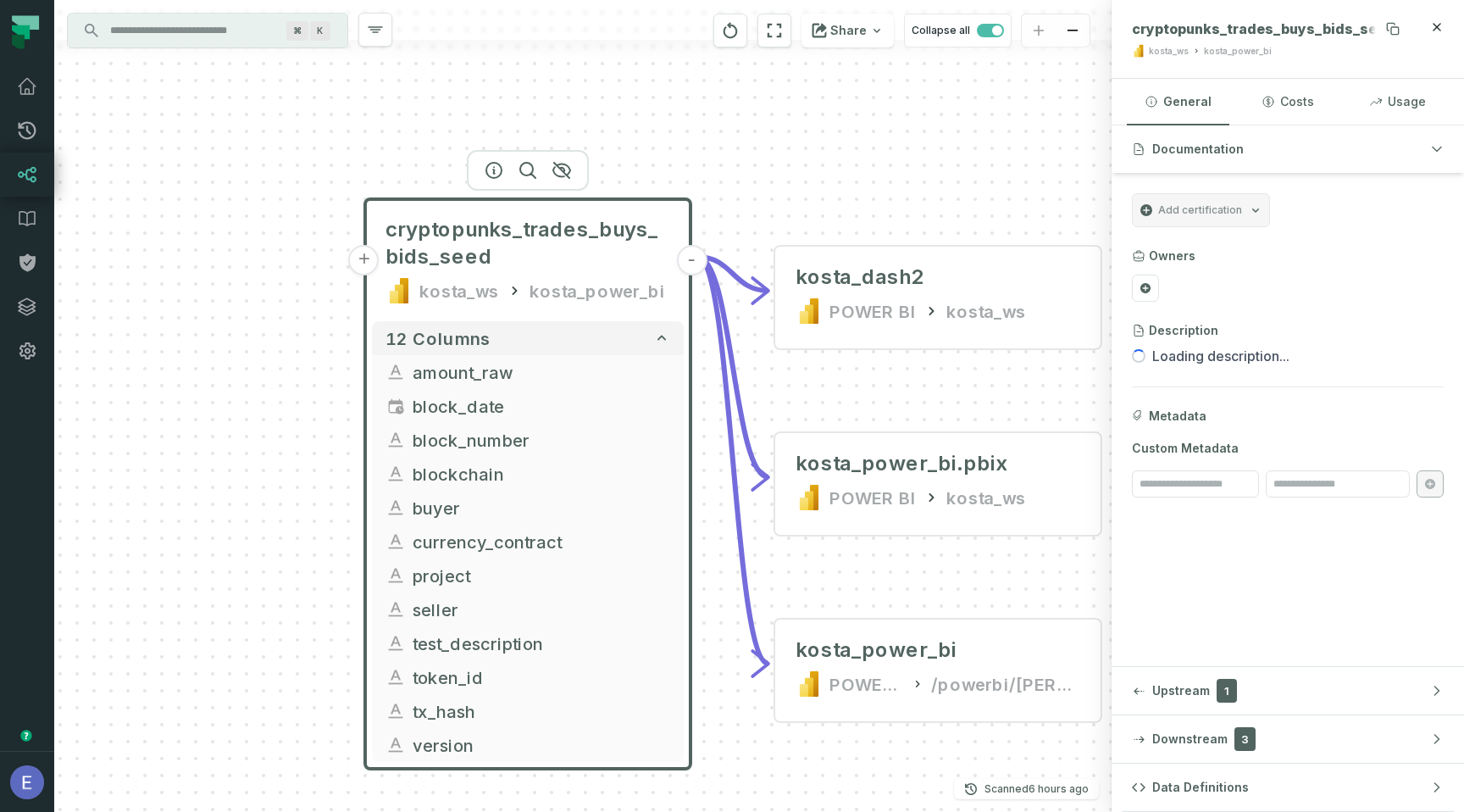
click at [1299, 24] on span "cryptopunks_trades_buys_bids_seed" at bounding box center [1263, 29] width 262 height 17
copy div "cryptopunks_trades_buys_bids_seed"
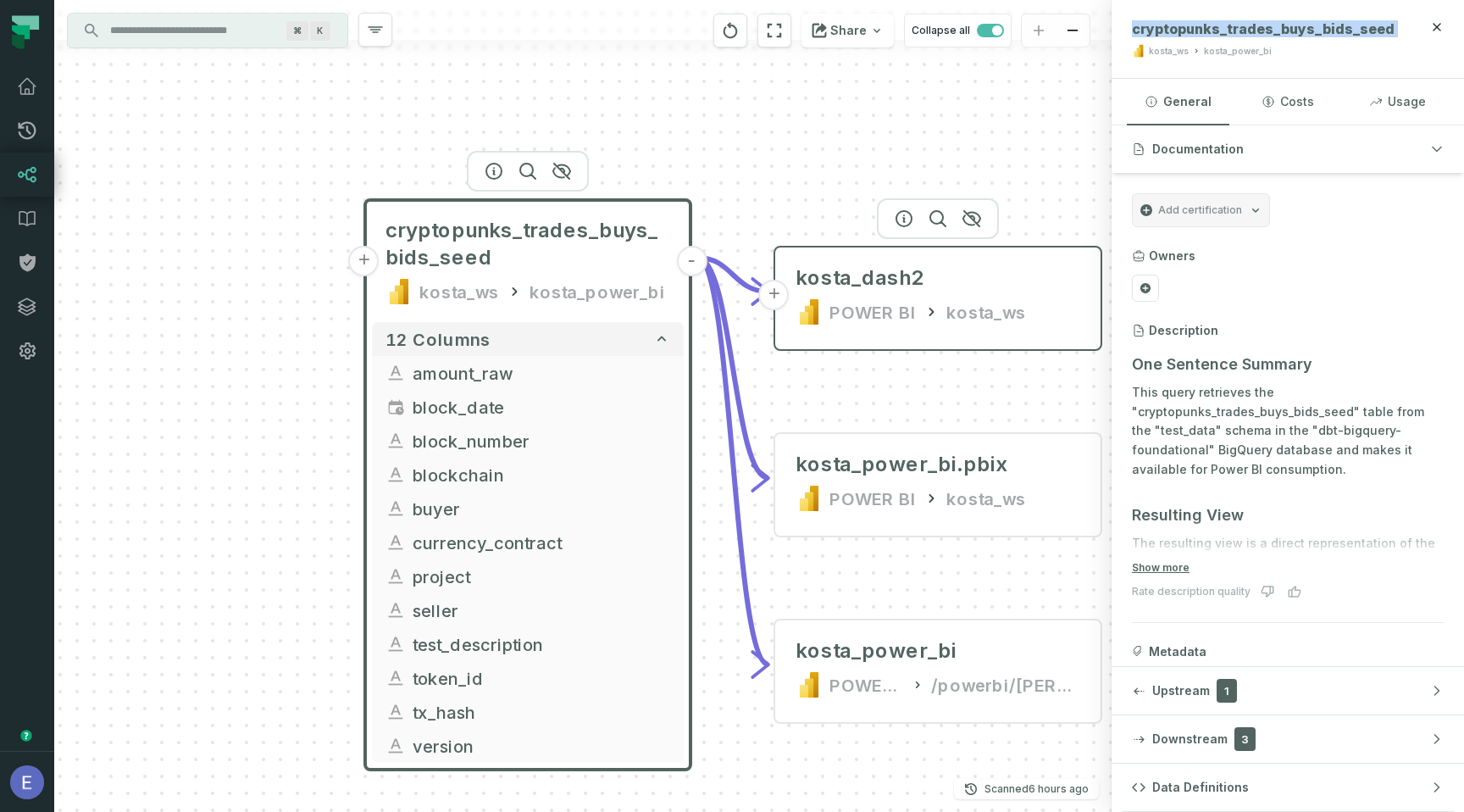
click at [904, 295] on div "kosta_dash2 POWER BI kosta_ws" at bounding box center [938, 294] width 312 height 81
click at [910, 218] on icon "button" at bounding box center [904, 218] width 20 height 20
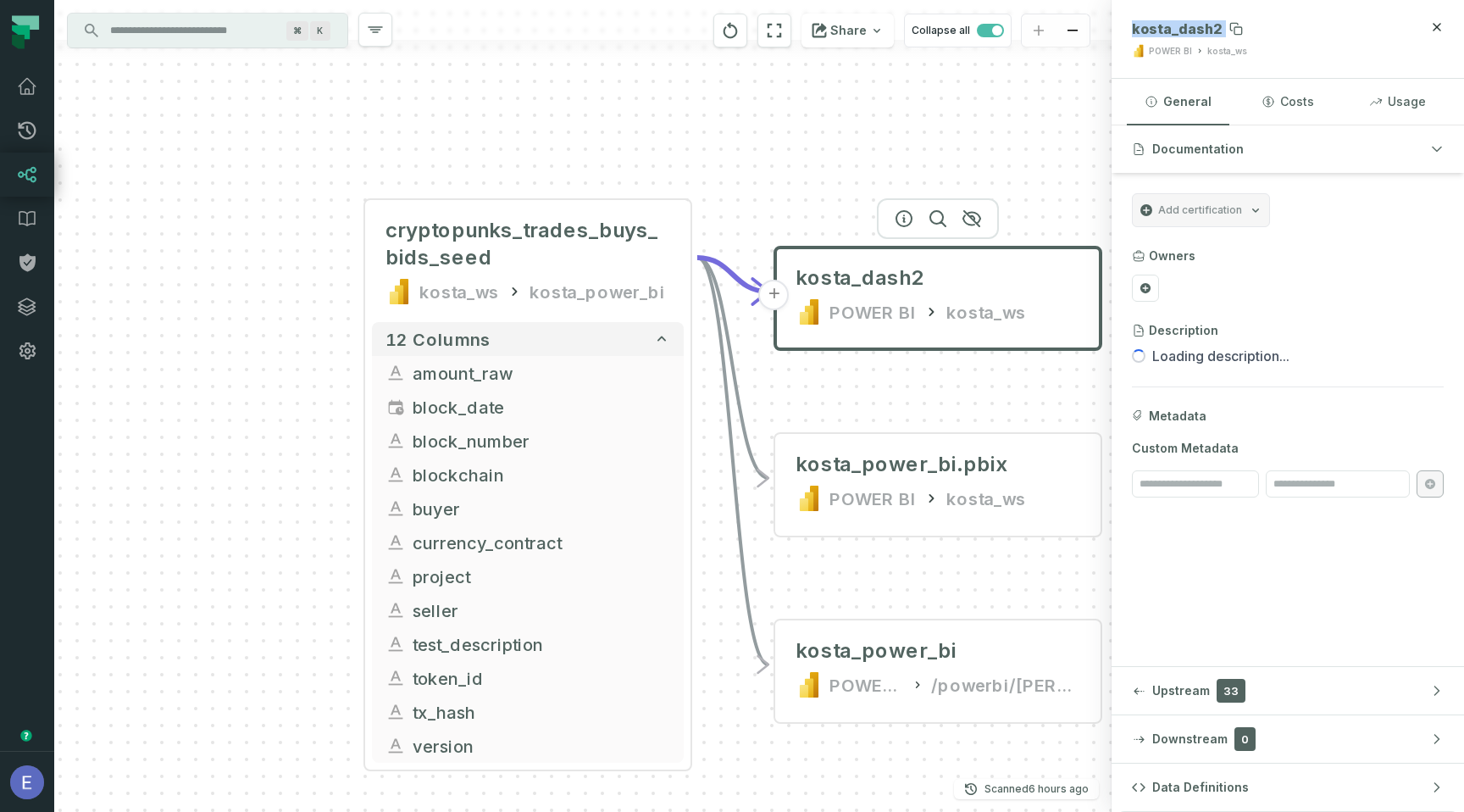
click at [1169, 33] on span "kosta_dash2" at bounding box center [1177, 29] width 91 height 17
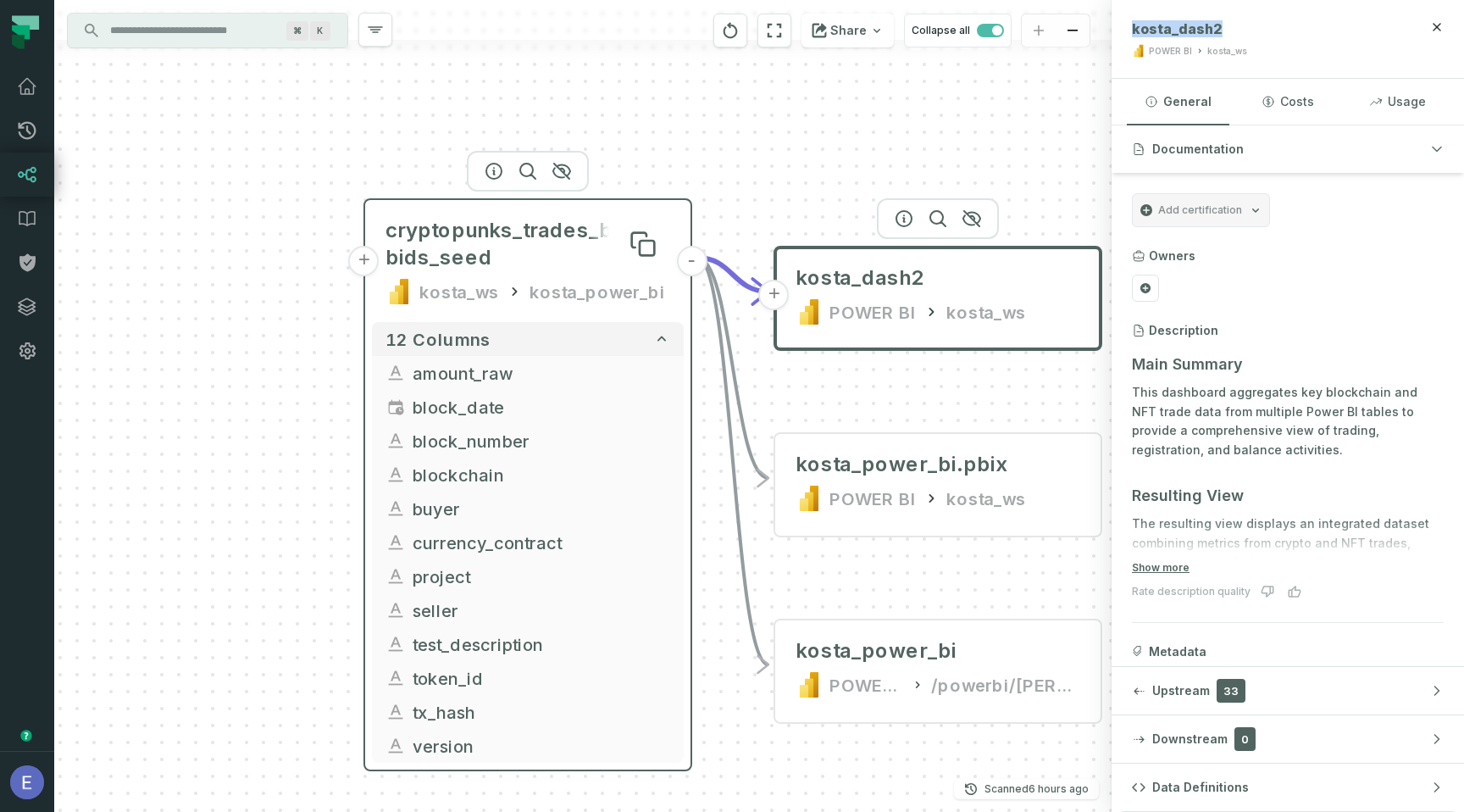
click at [585, 226] on span "cryptopunks_trades_buys_bids_seed" at bounding box center [528, 243] width 284 height 54
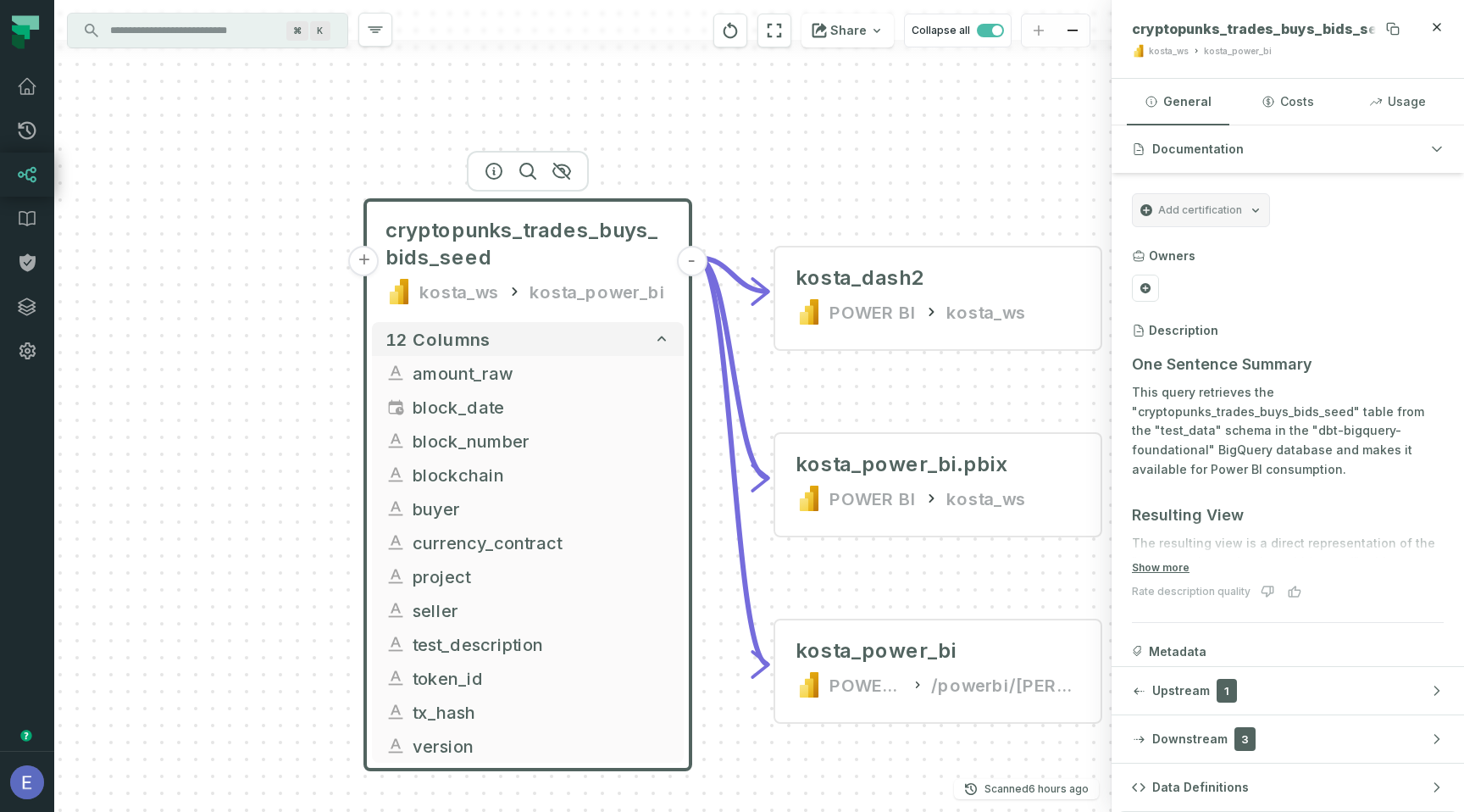
click at [1200, 27] on span "cryptopunks_trades_buys_bids_seed" at bounding box center [1263, 29] width 262 height 17
copy span "cryptopunks_trades_buys_bids_seed"
